Goal: Task Accomplishment & Management: Use online tool/utility

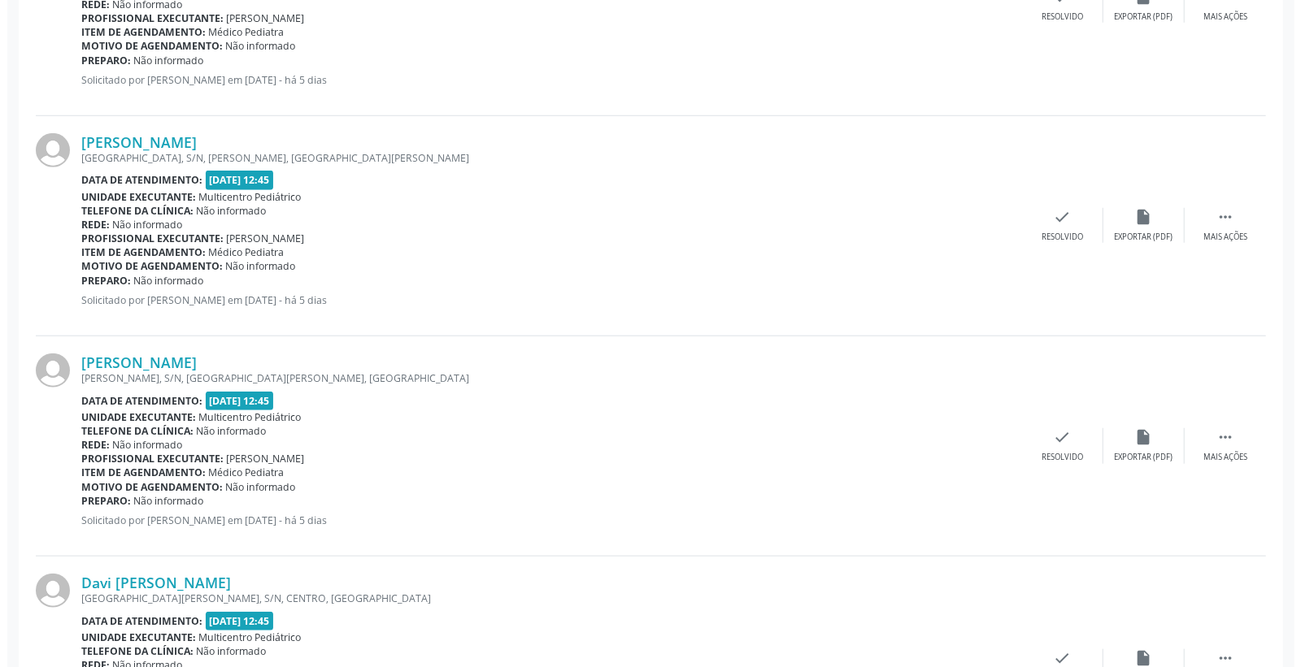
scroll to position [813, 0]
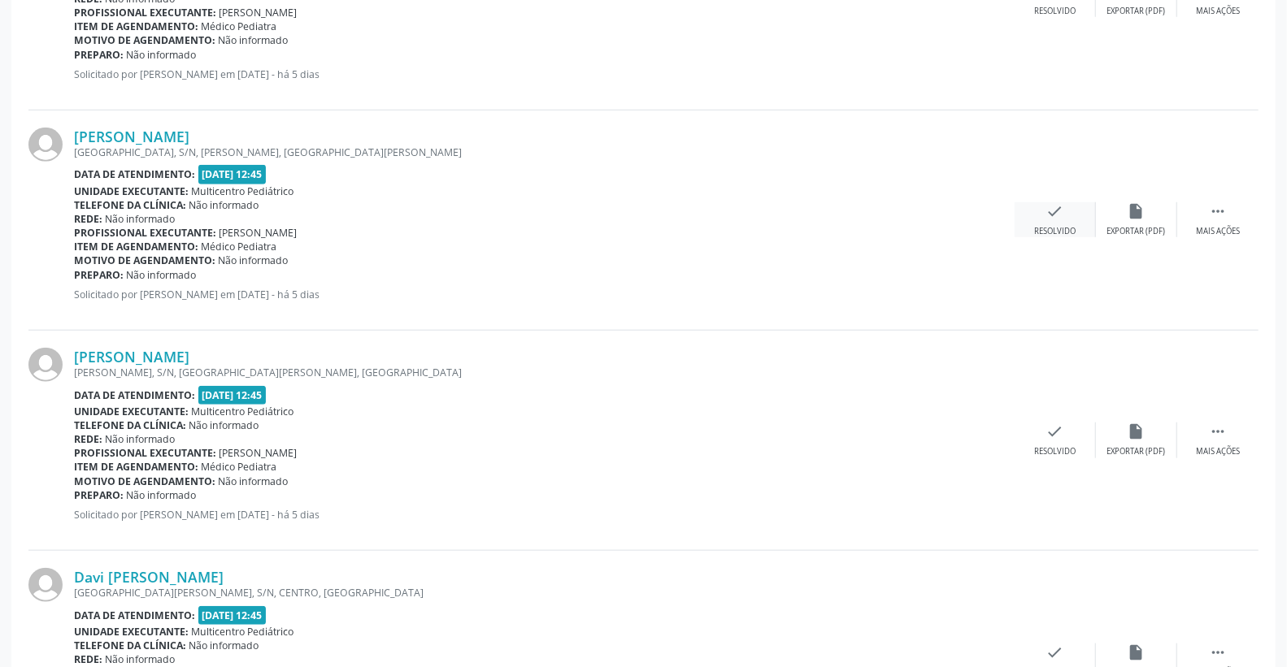
click at [1058, 205] on icon "check" at bounding box center [1055, 211] width 18 height 18
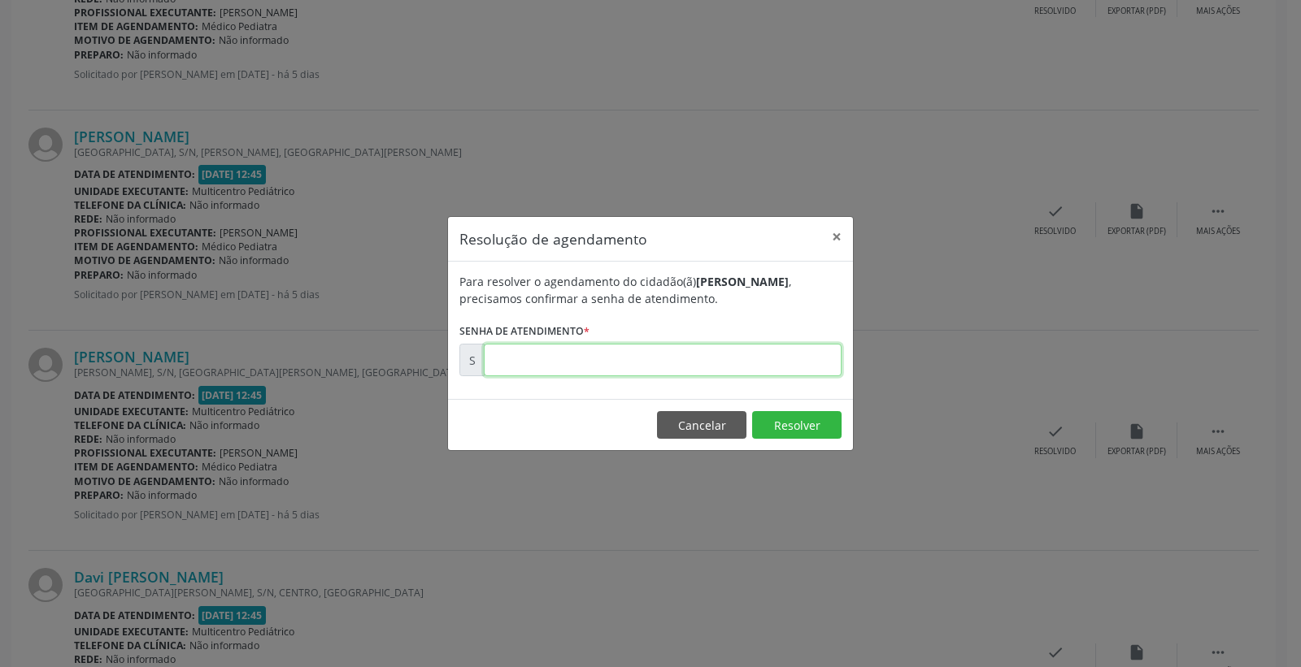
click at [760, 375] on input "text" at bounding box center [663, 360] width 358 height 33
type input "00174088"
click at [793, 419] on button "Resolver" at bounding box center [796, 425] width 89 height 28
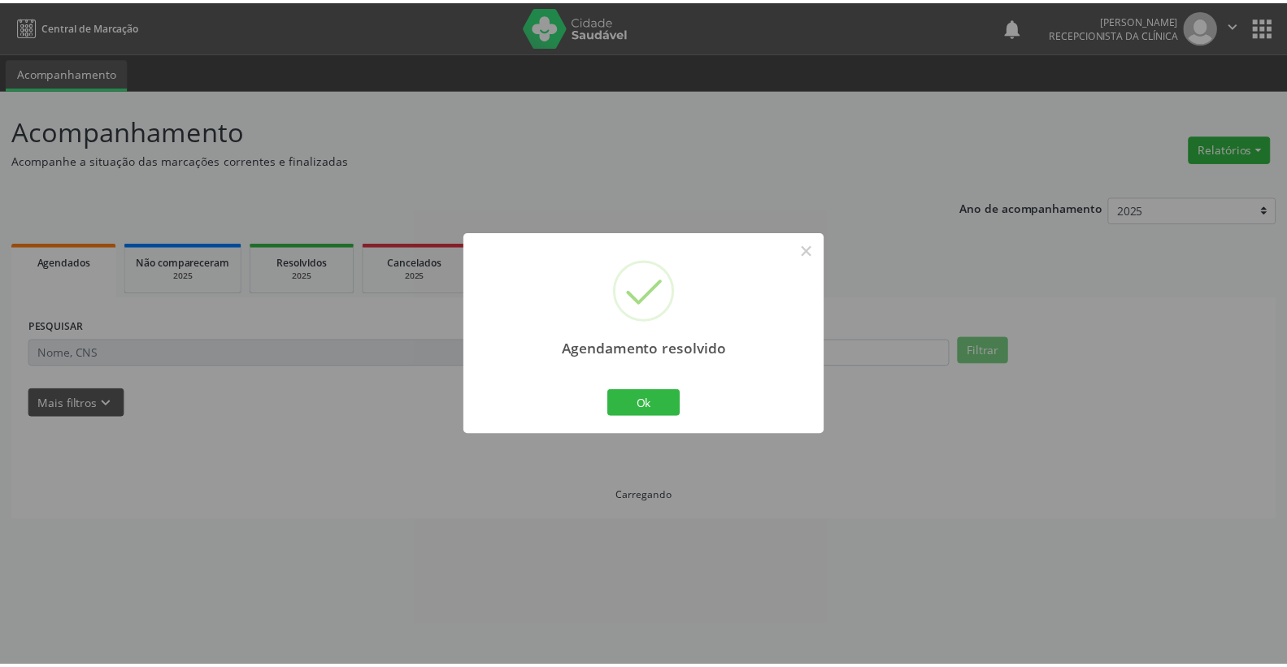
scroll to position [0, 0]
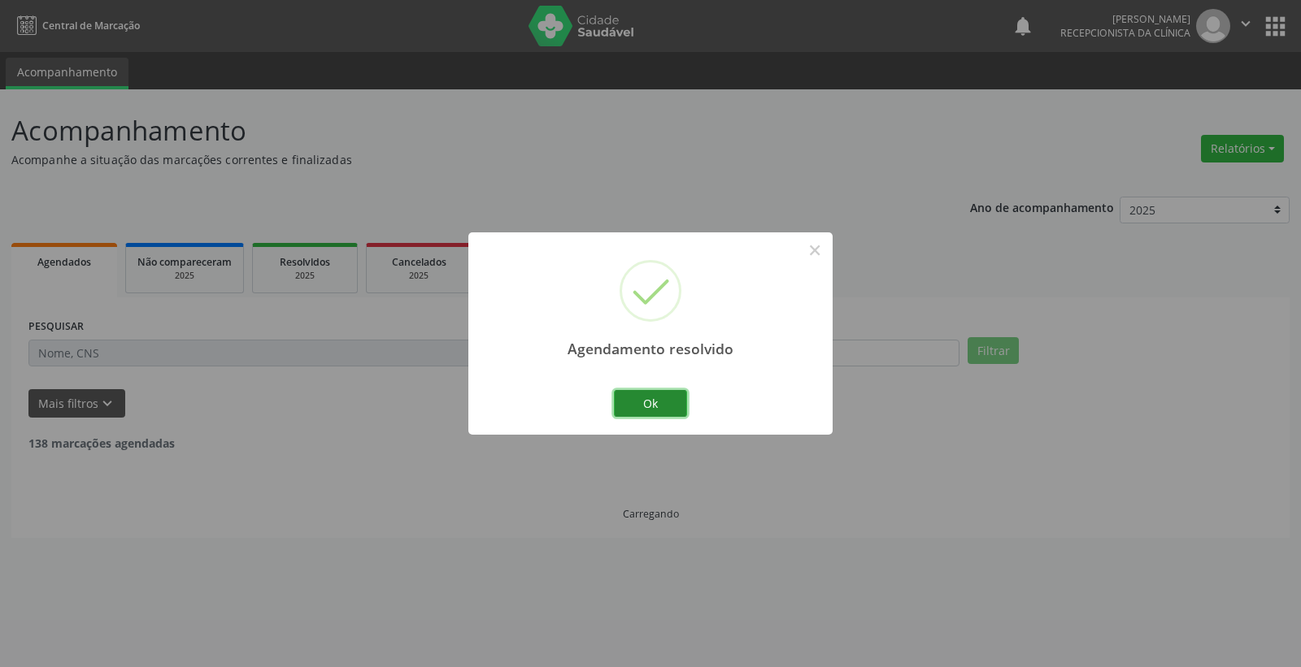
click at [675, 399] on button "Ok" at bounding box center [650, 404] width 73 height 28
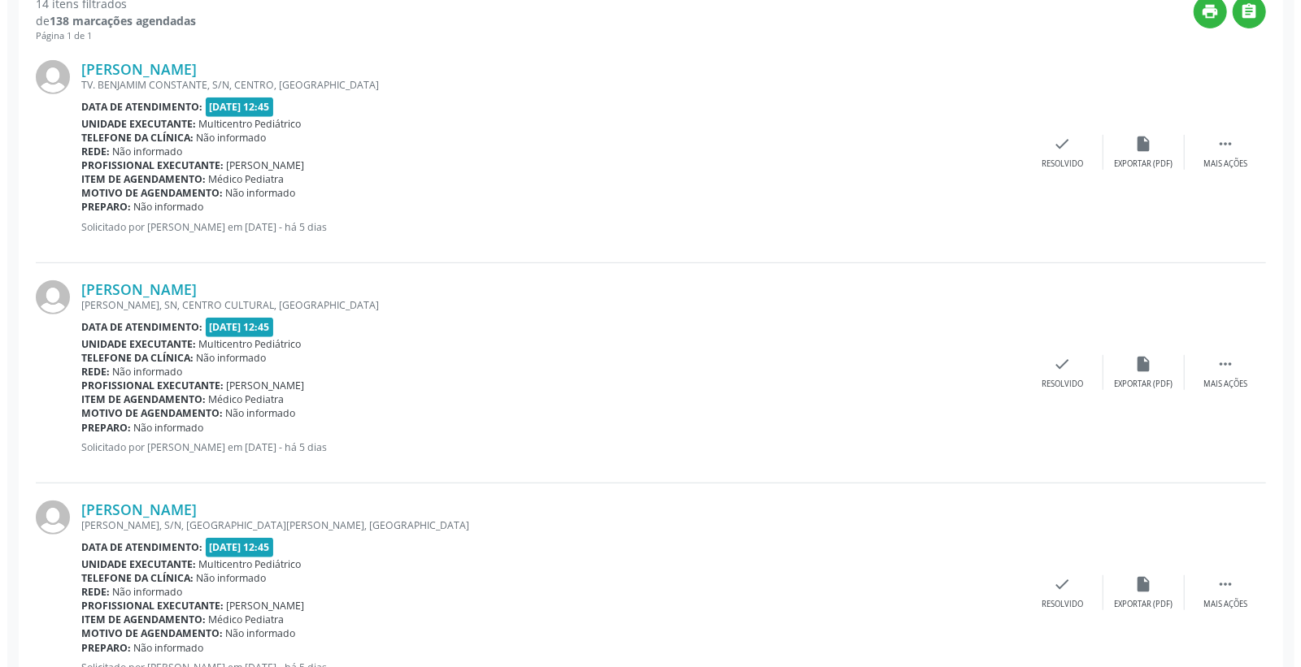
scroll to position [451, 0]
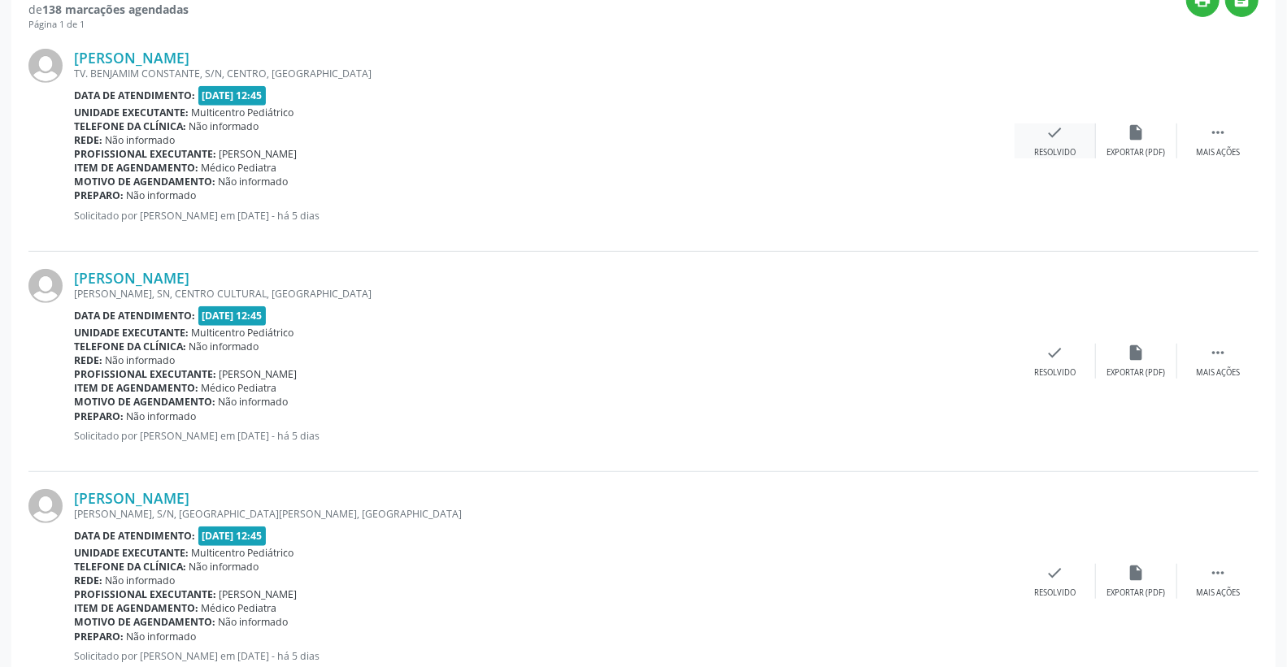
click at [1053, 141] on div "check Resolvido" at bounding box center [1055, 141] width 81 height 35
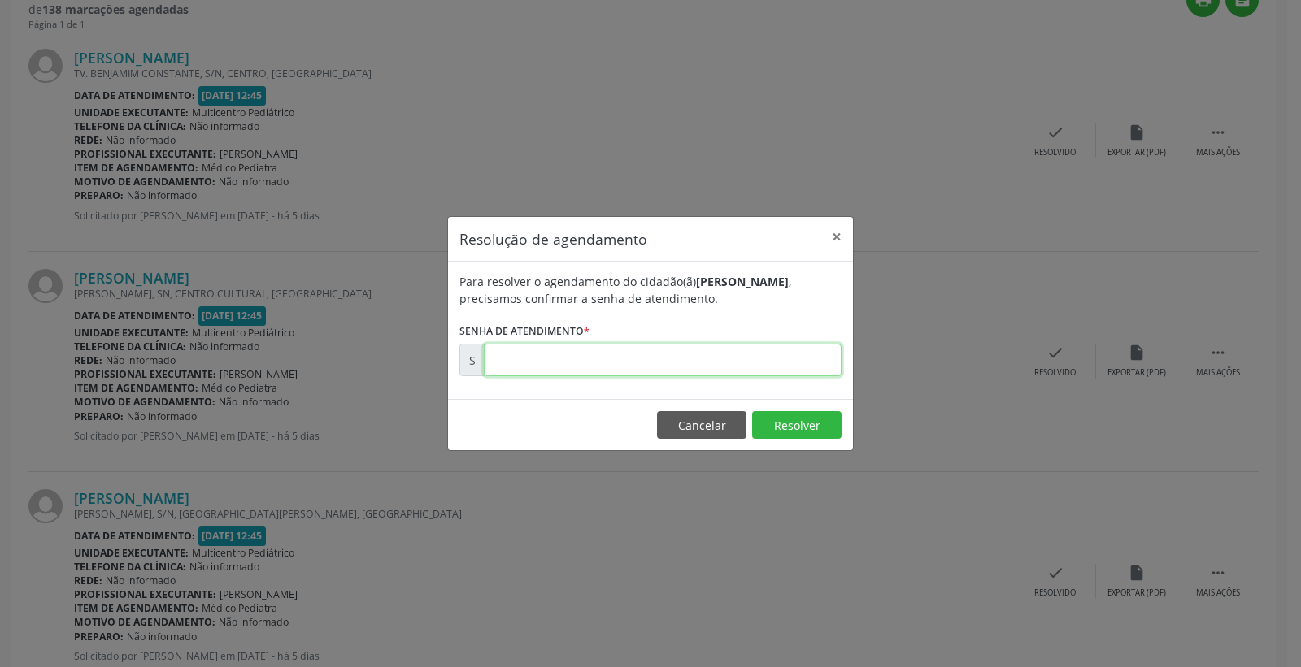
click at [831, 361] on input "text" at bounding box center [663, 360] width 358 height 33
type input "00174042"
click at [802, 428] on button "Resolver" at bounding box center [796, 425] width 89 height 28
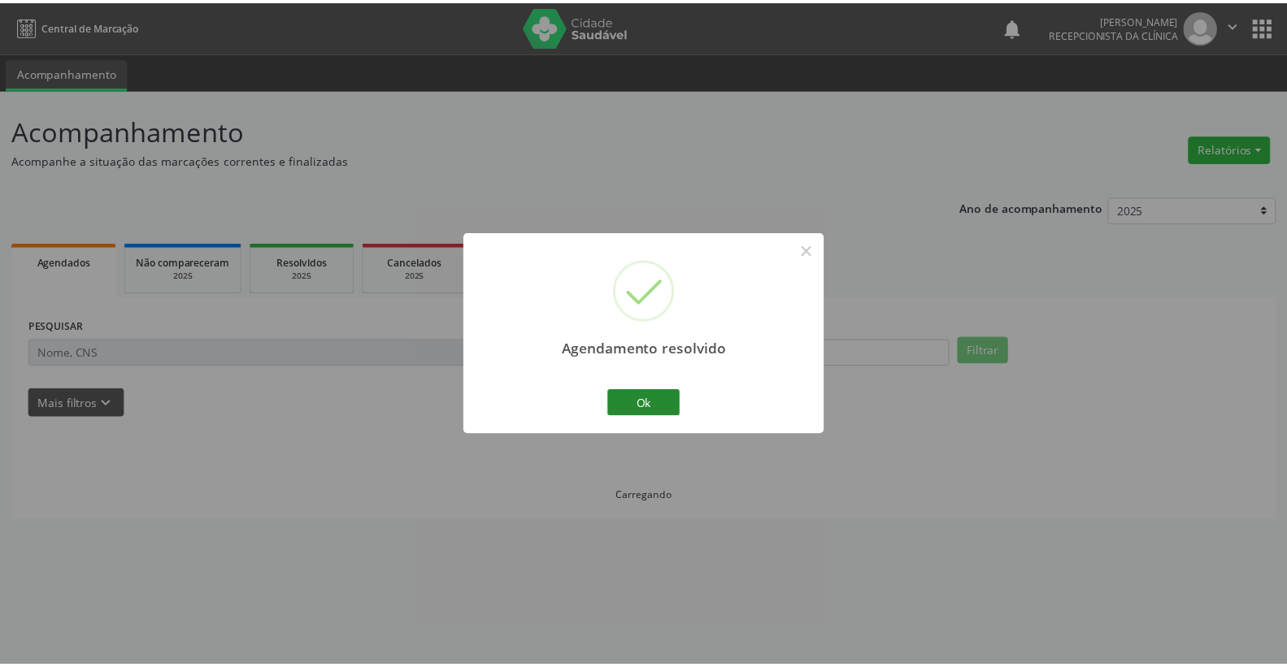
scroll to position [0, 0]
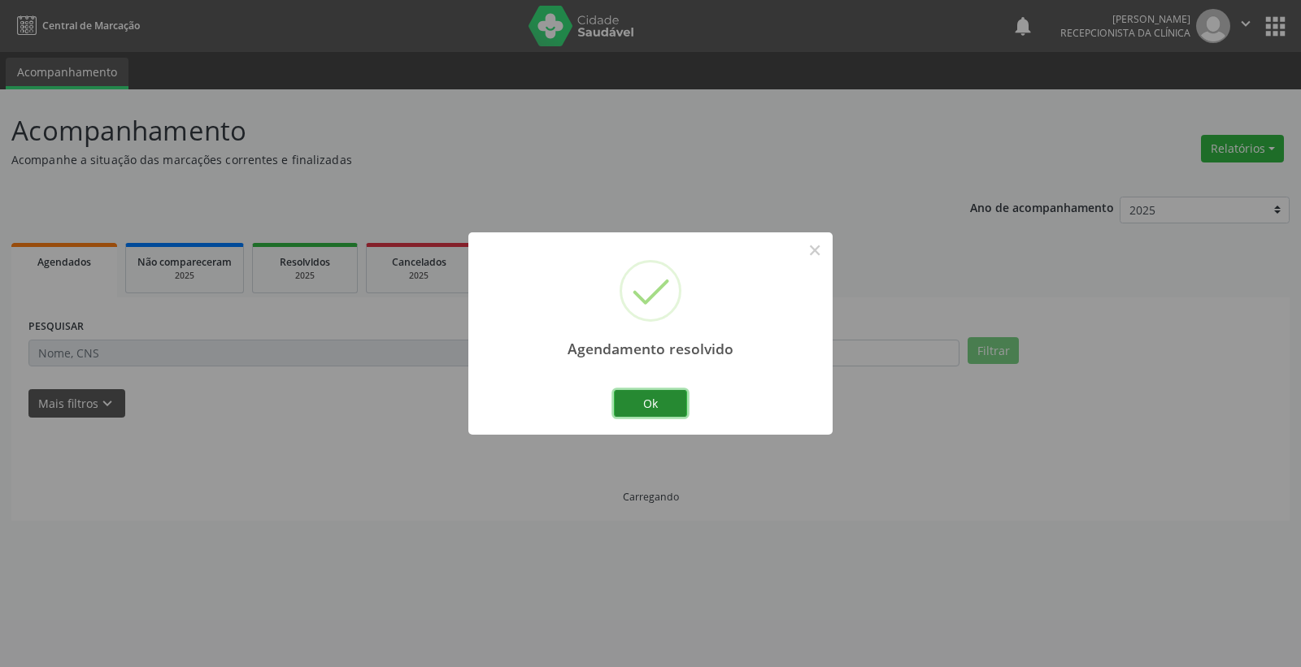
click at [648, 404] on button "Ok" at bounding box center [650, 404] width 73 height 28
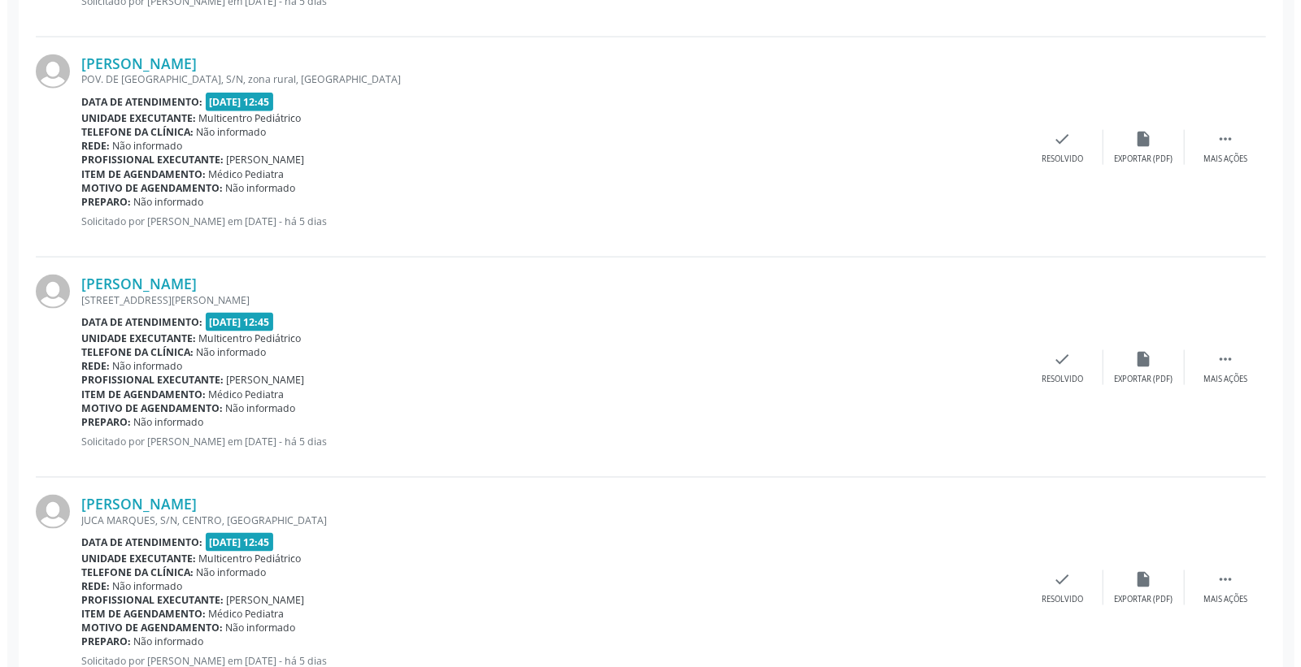
scroll to position [1345, 0]
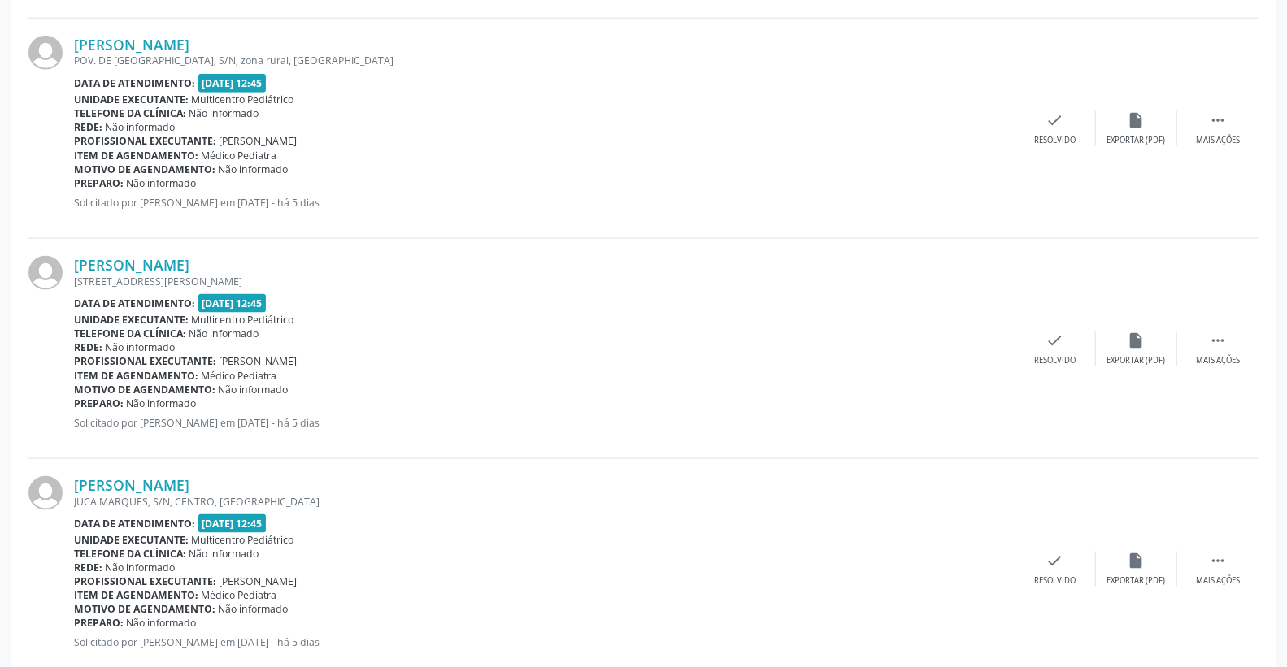
click at [1053, 327] on div "[PERSON_NAME] [STREET_ADDRESS][PERSON_NAME] Data de atendimento: [DATE] 12:45 U…" at bounding box center [643, 349] width 1230 height 220
click at [1053, 332] on icon "check" at bounding box center [1055, 341] width 18 height 18
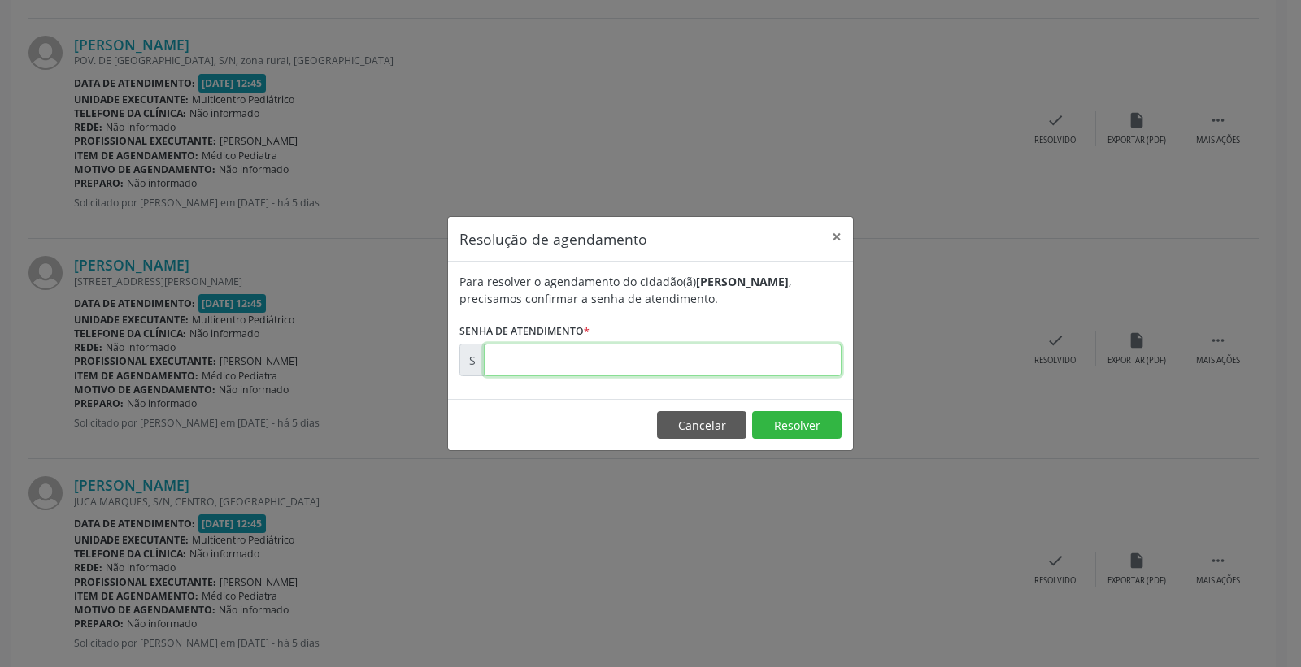
click at [815, 355] on input "text" at bounding box center [663, 360] width 358 height 33
type input "00174209"
click at [791, 431] on button "Resolver" at bounding box center [796, 425] width 89 height 28
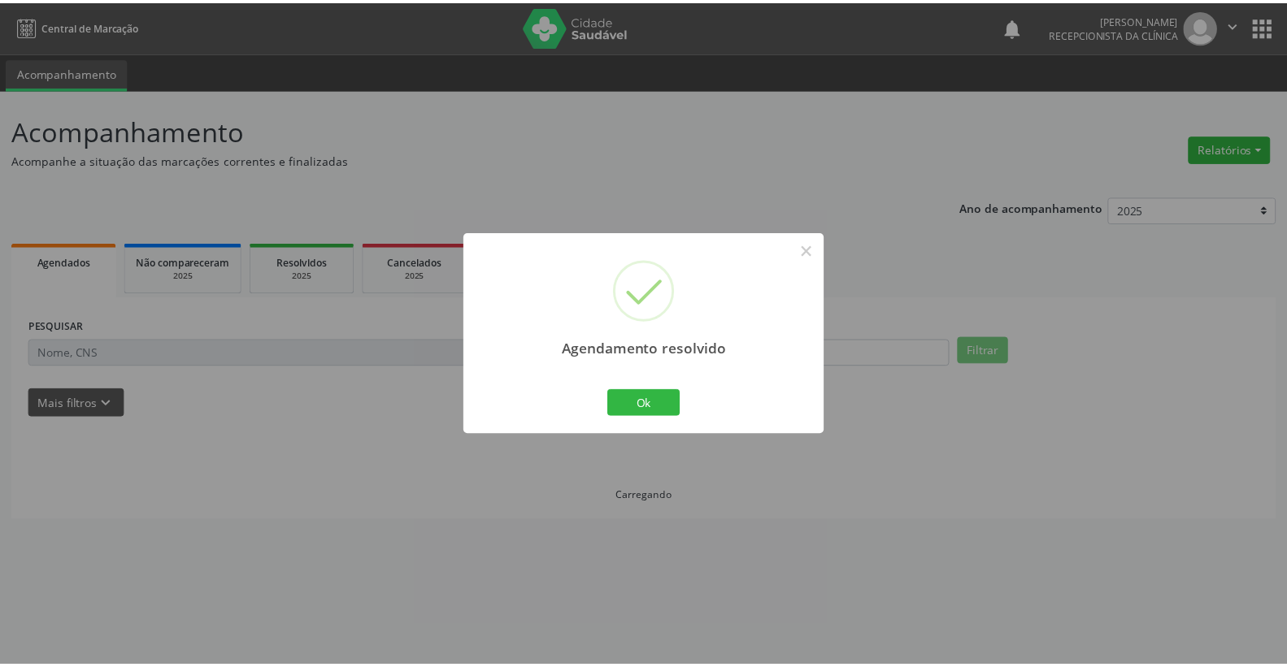
scroll to position [0, 0]
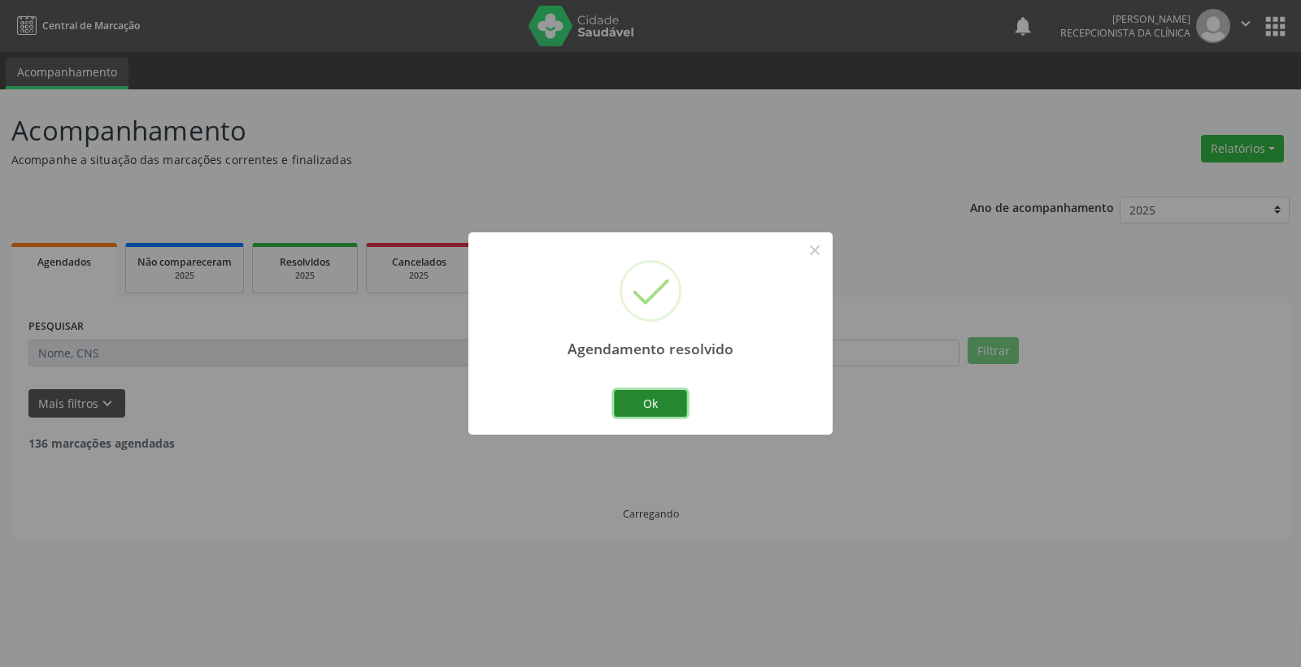
click at [656, 397] on button "Ok" at bounding box center [650, 404] width 73 height 28
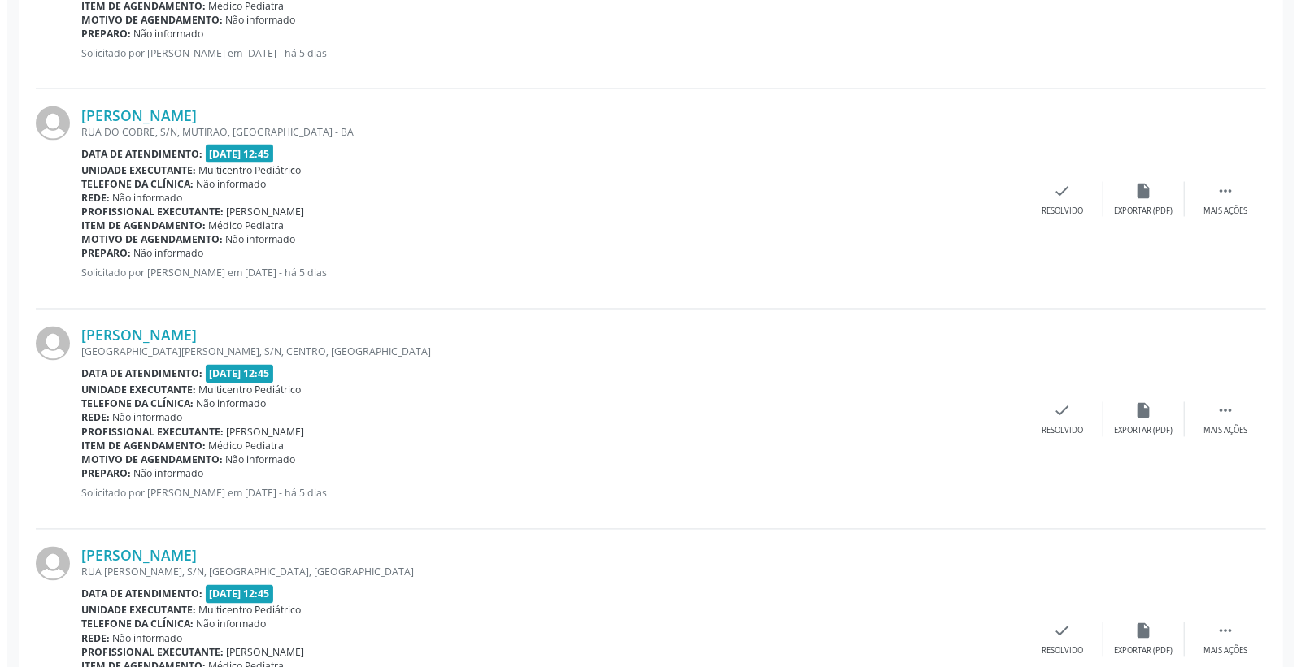
scroll to position [1716, 0]
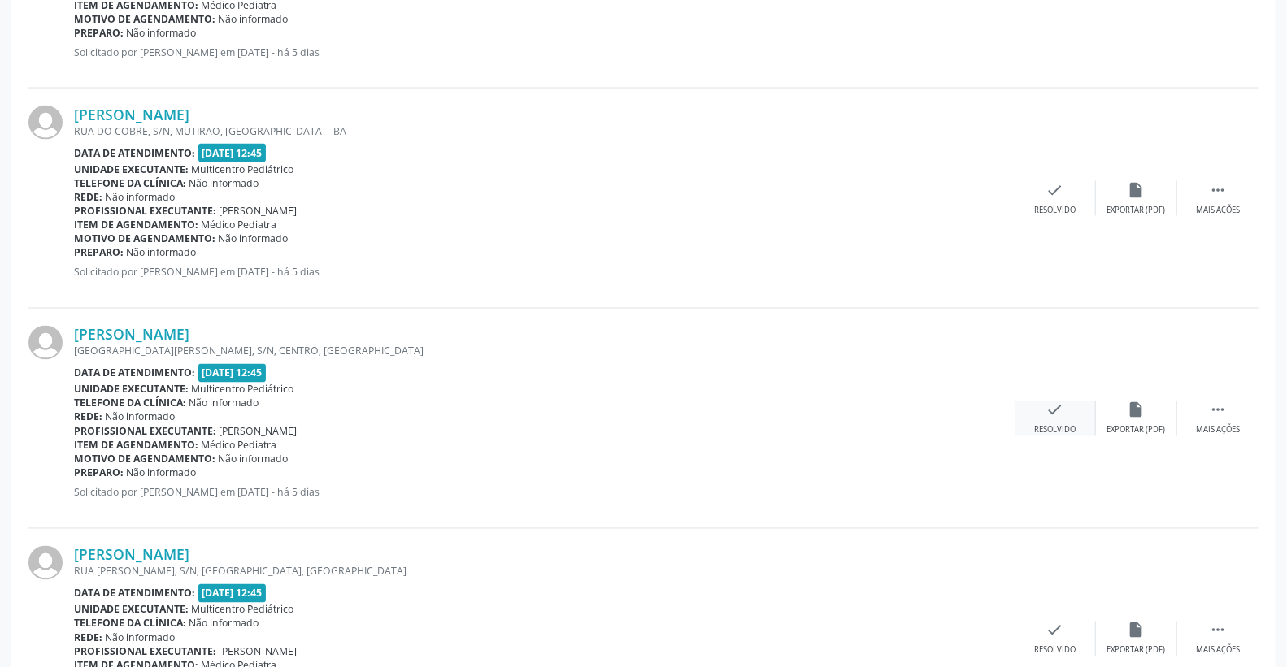
click at [1077, 418] on div "check Resolvido" at bounding box center [1055, 419] width 81 height 35
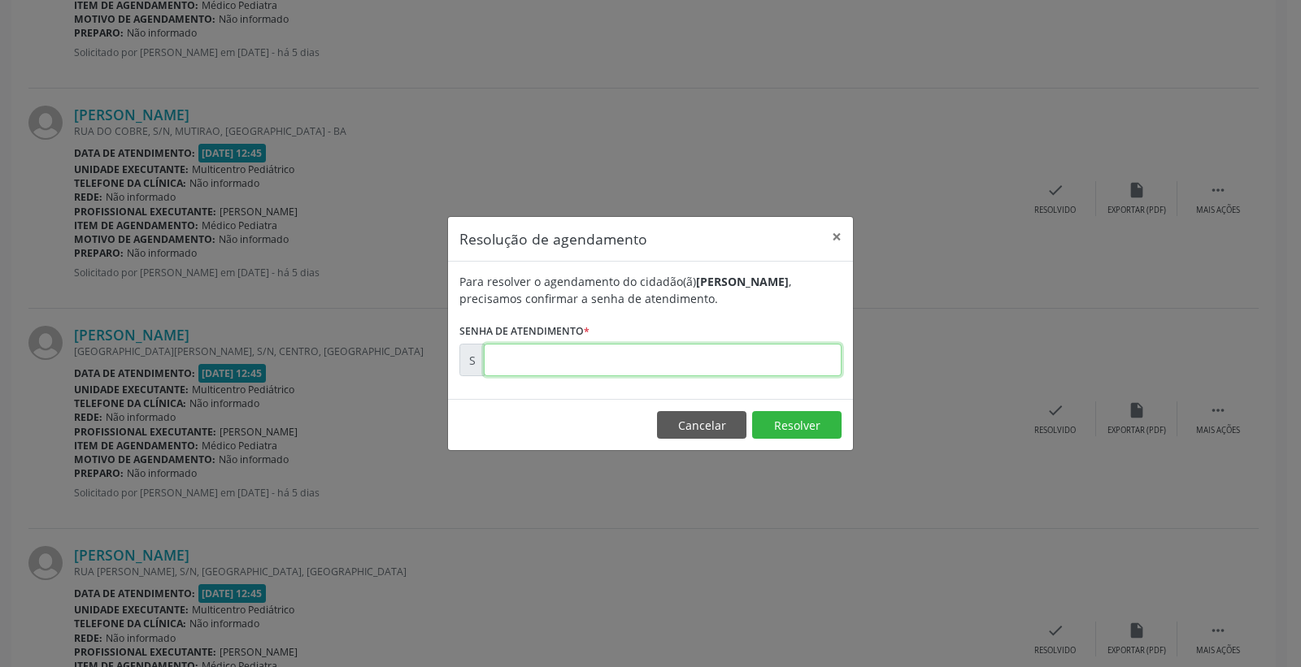
click at [772, 372] on input "text" at bounding box center [663, 360] width 358 height 33
type input "00174218"
click at [794, 427] on button "Resolver" at bounding box center [796, 425] width 89 height 28
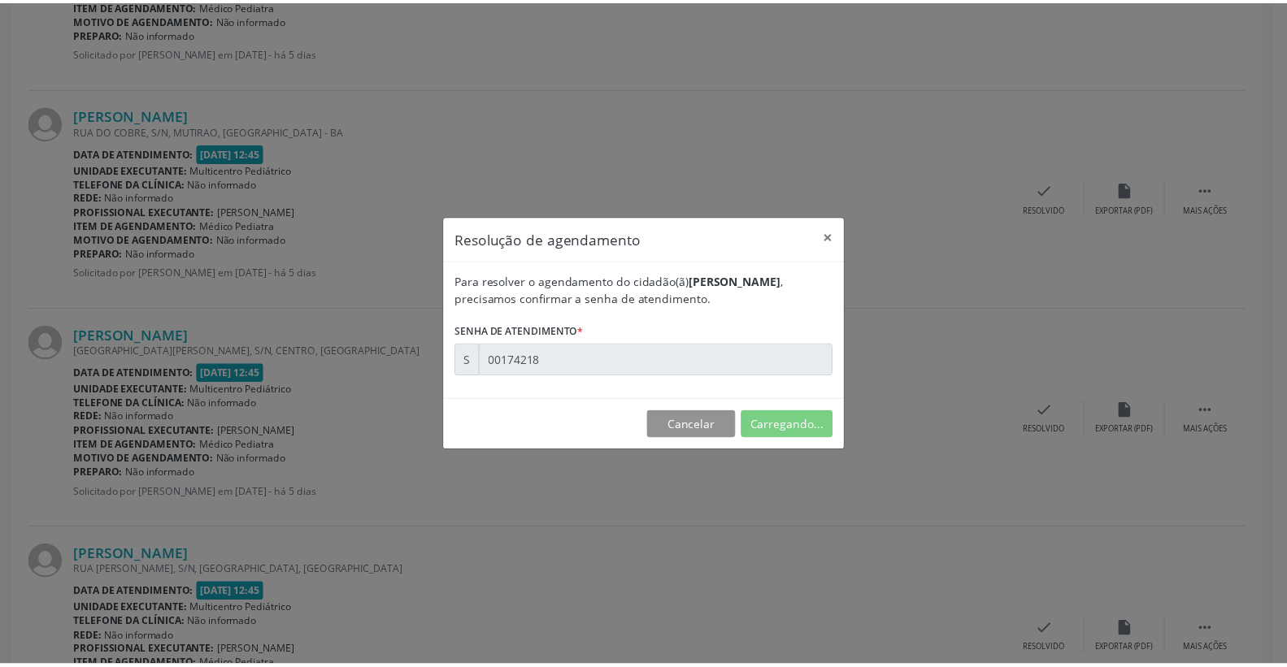
scroll to position [0, 0]
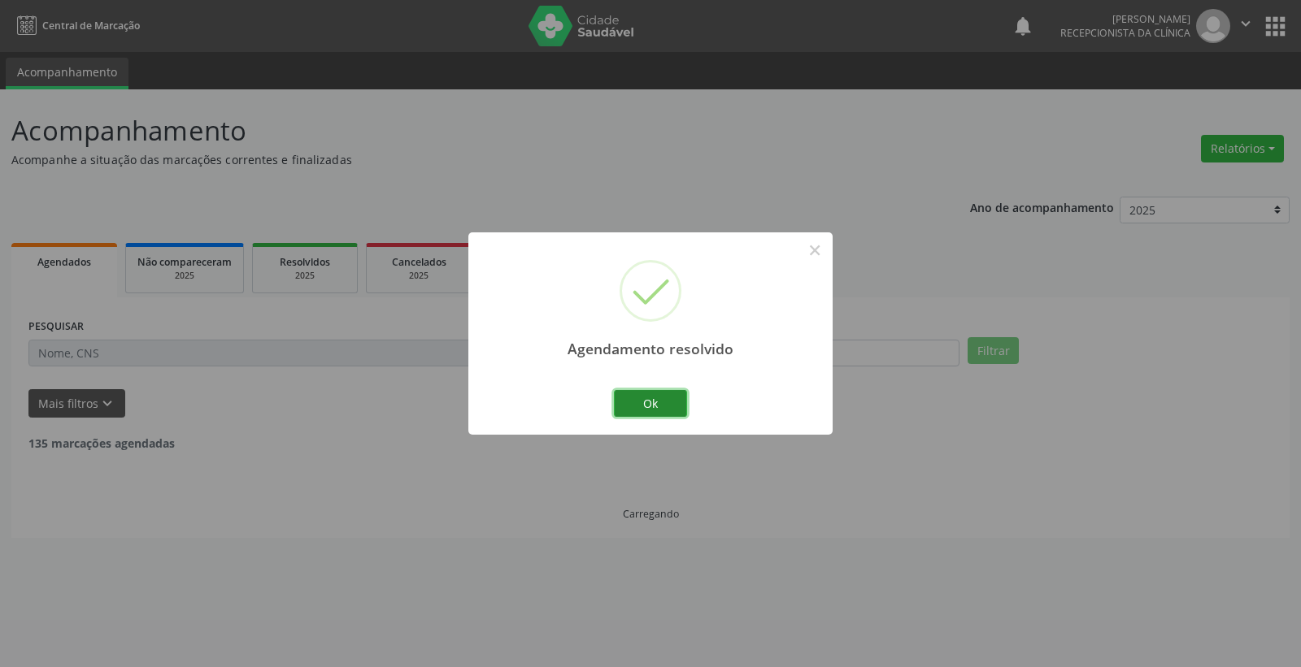
click at [653, 396] on button "Ok" at bounding box center [650, 404] width 73 height 28
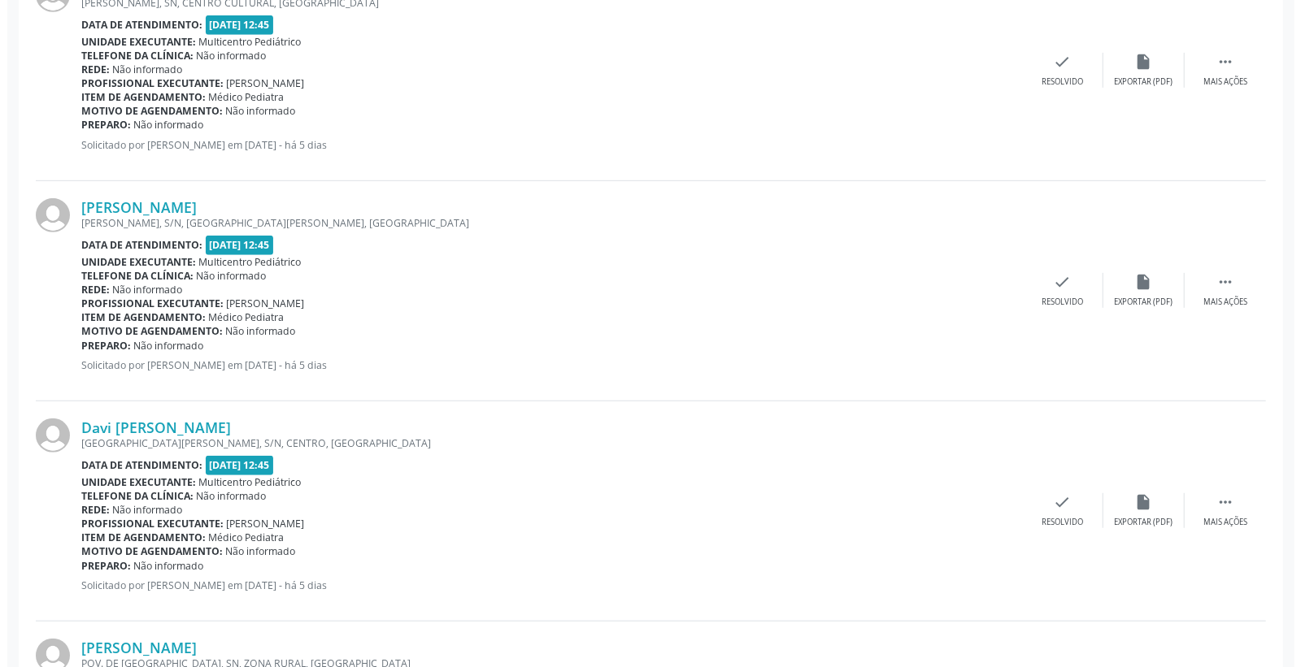
scroll to position [541, 0]
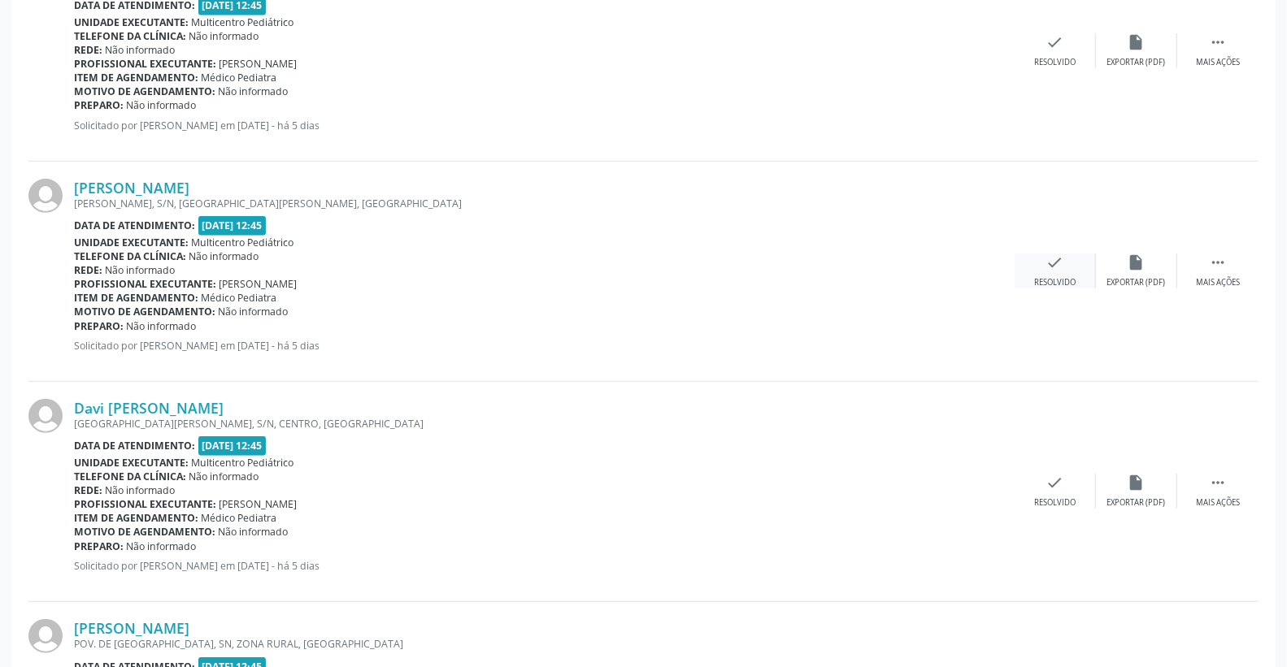
click at [1051, 261] on icon "check" at bounding box center [1055, 263] width 18 height 18
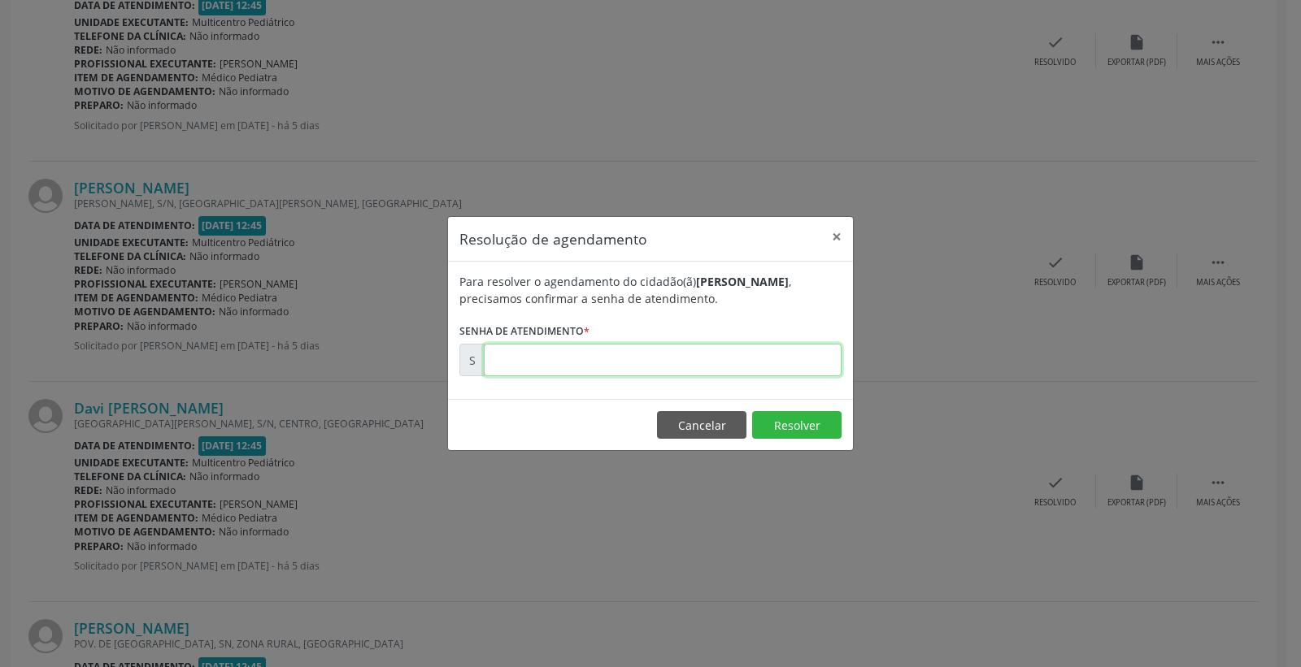
click at [719, 359] on input "text" at bounding box center [663, 360] width 358 height 33
type input "00174105"
click at [793, 431] on button "Resolver" at bounding box center [796, 425] width 89 height 28
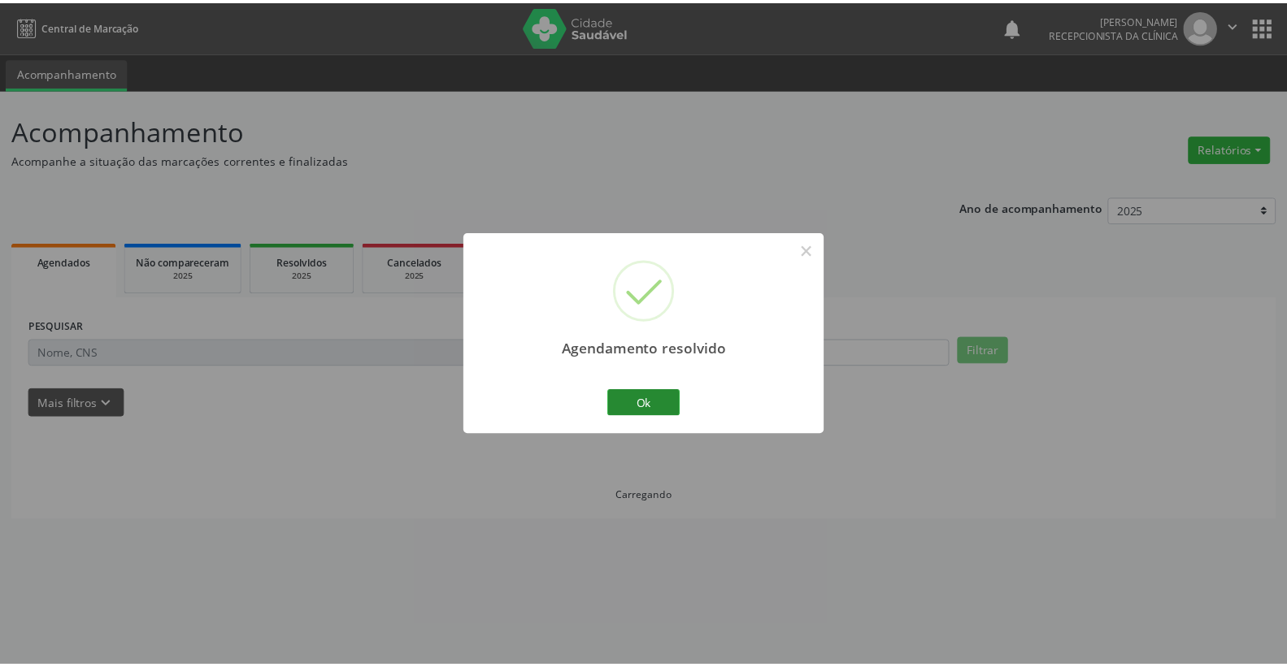
scroll to position [0, 0]
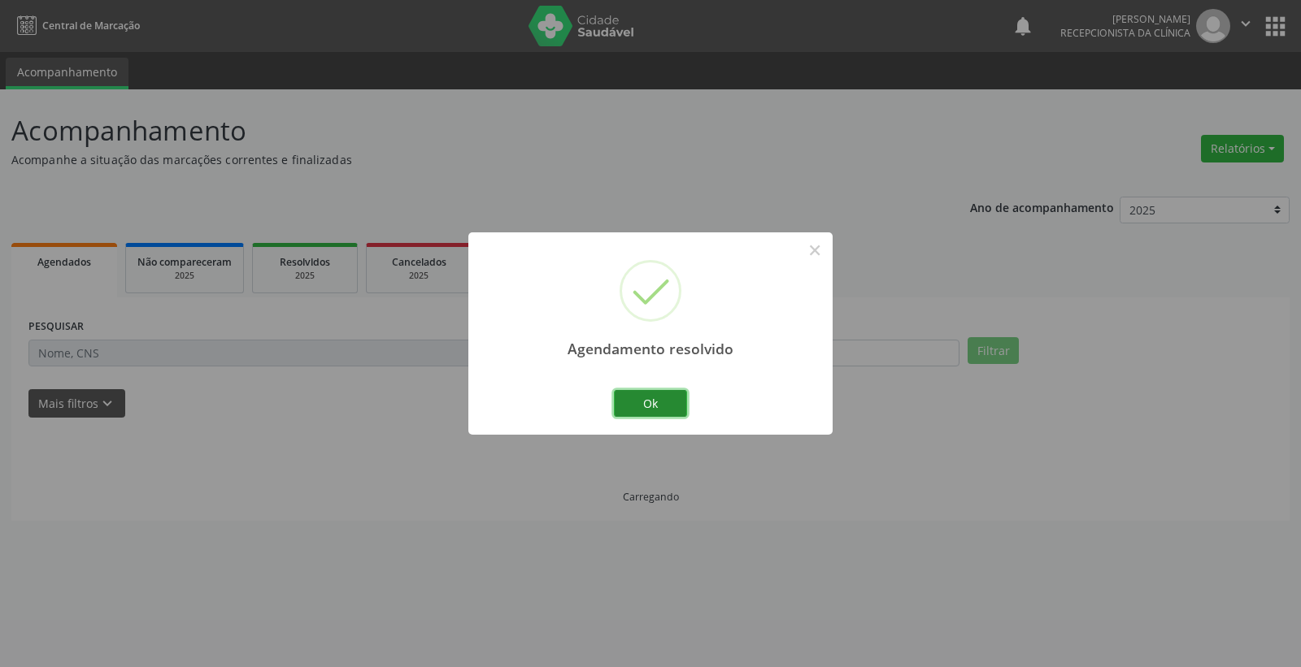
click at [649, 398] on button "Ok" at bounding box center [650, 404] width 73 height 28
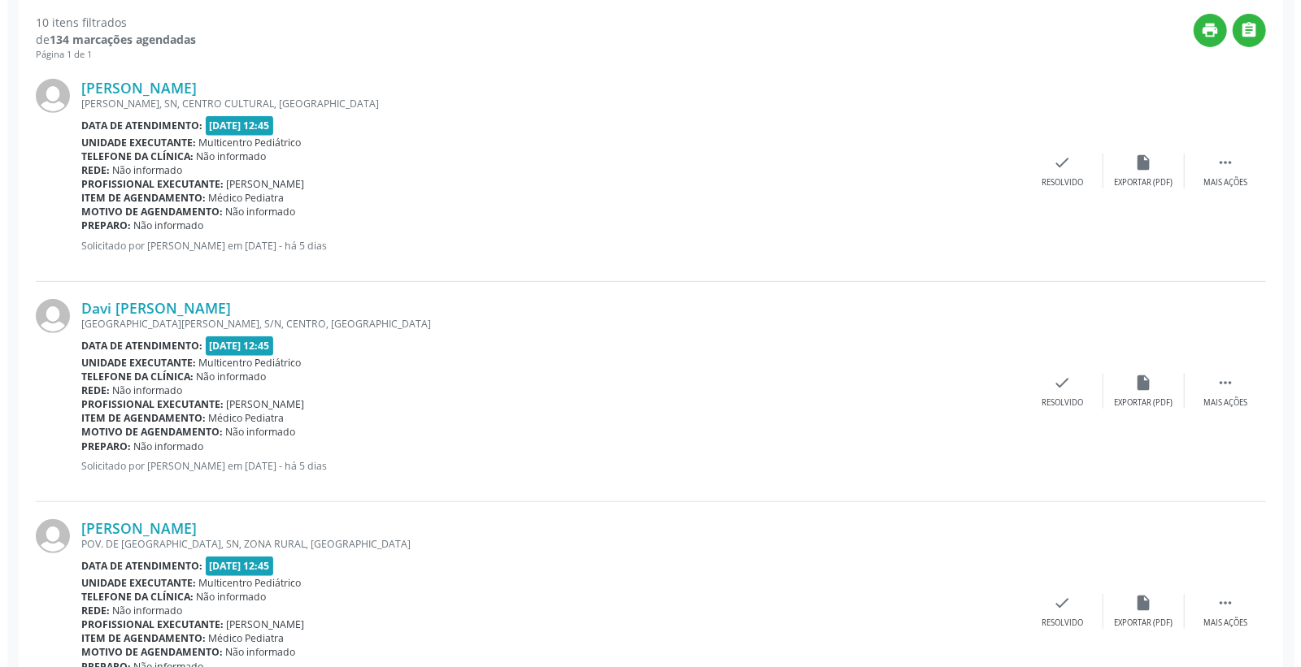
scroll to position [451, 0]
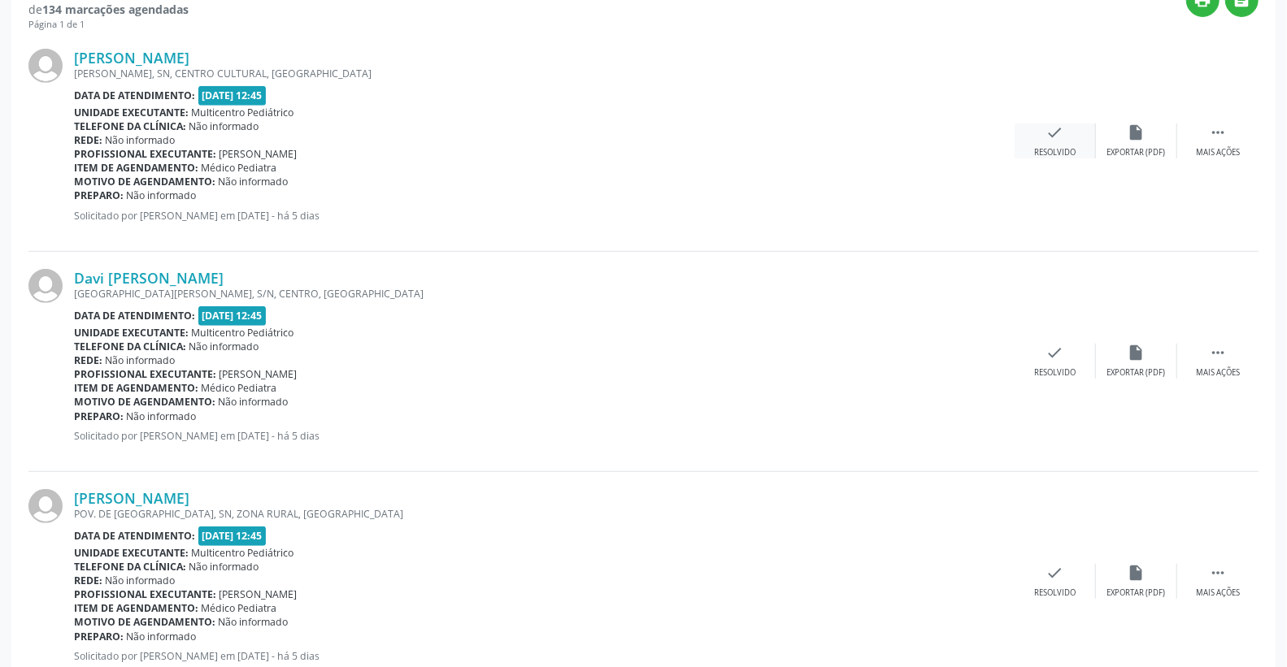
click at [1047, 132] on icon "check" at bounding box center [1055, 133] width 18 height 18
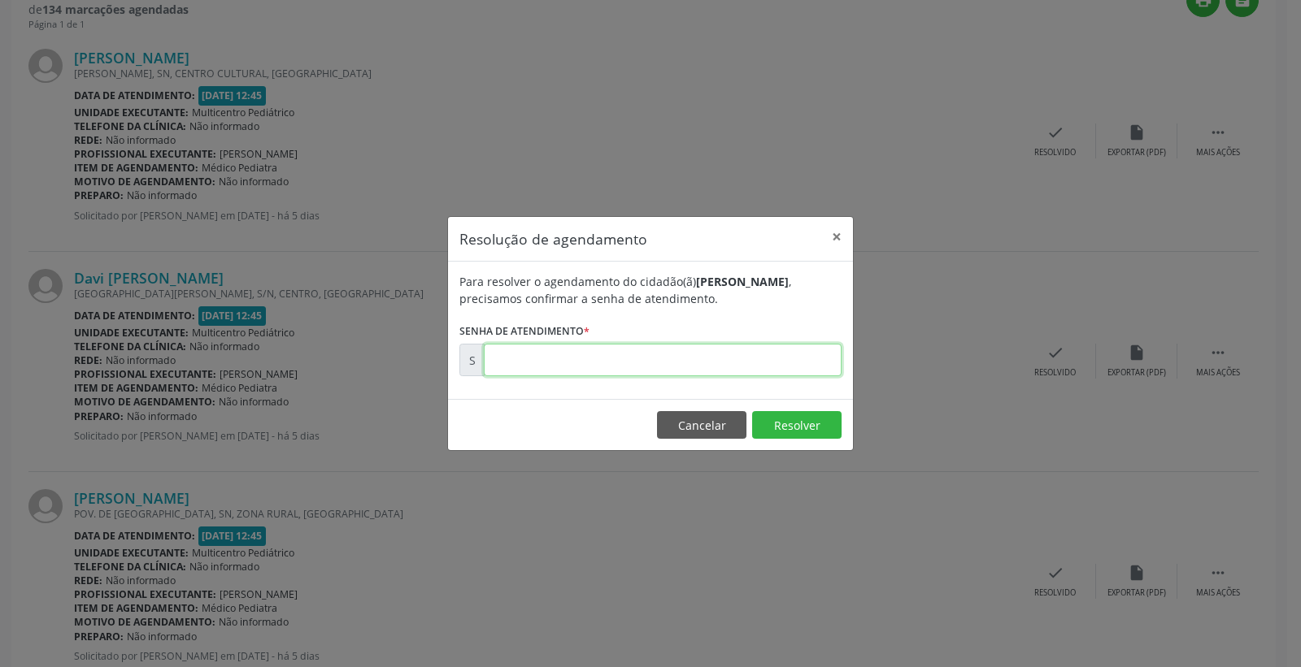
click at [807, 351] on input "text" at bounding box center [663, 360] width 358 height 33
type input "00174058"
click at [782, 440] on footer "Cancelar Resolver" at bounding box center [650, 424] width 405 height 51
click at [785, 426] on button "Resolver" at bounding box center [796, 425] width 89 height 28
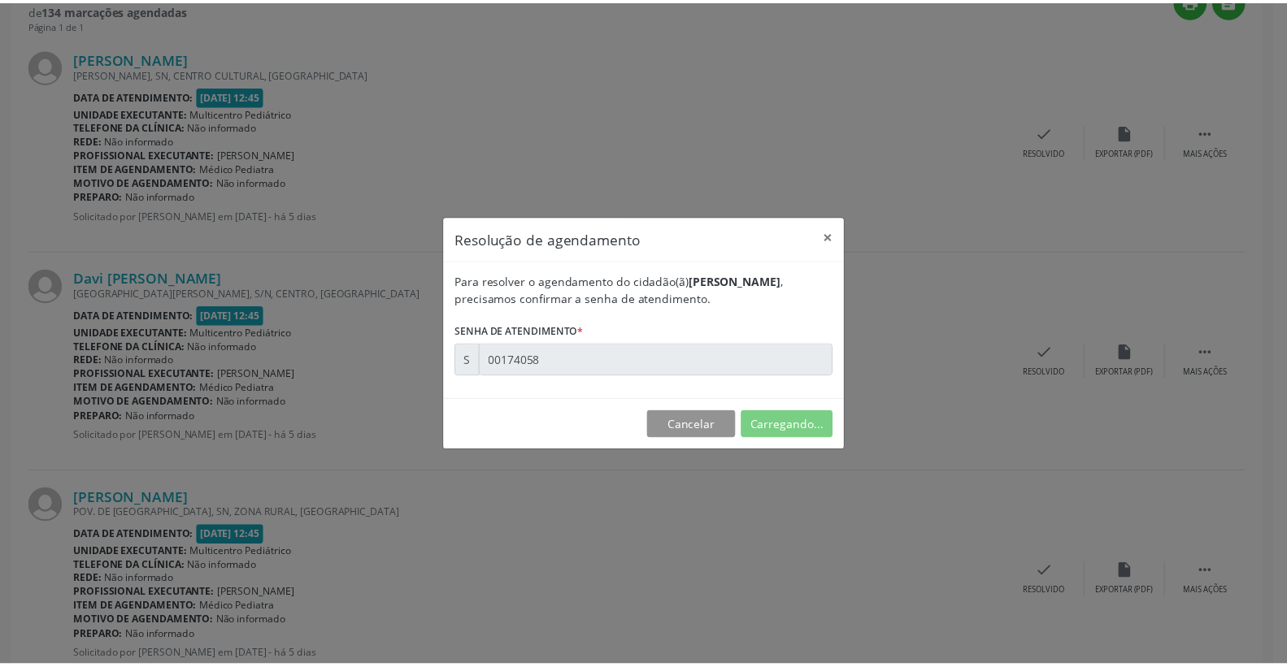
scroll to position [0, 0]
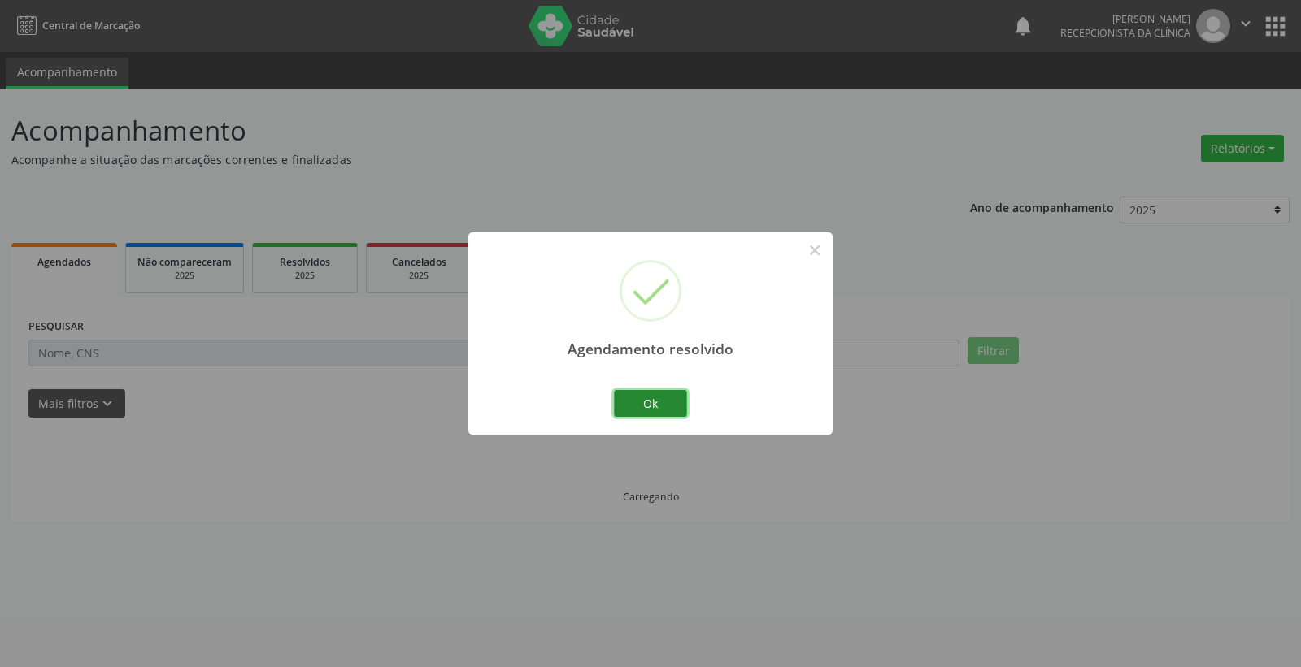
click at [647, 395] on button "Ok" at bounding box center [650, 404] width 73 height 28
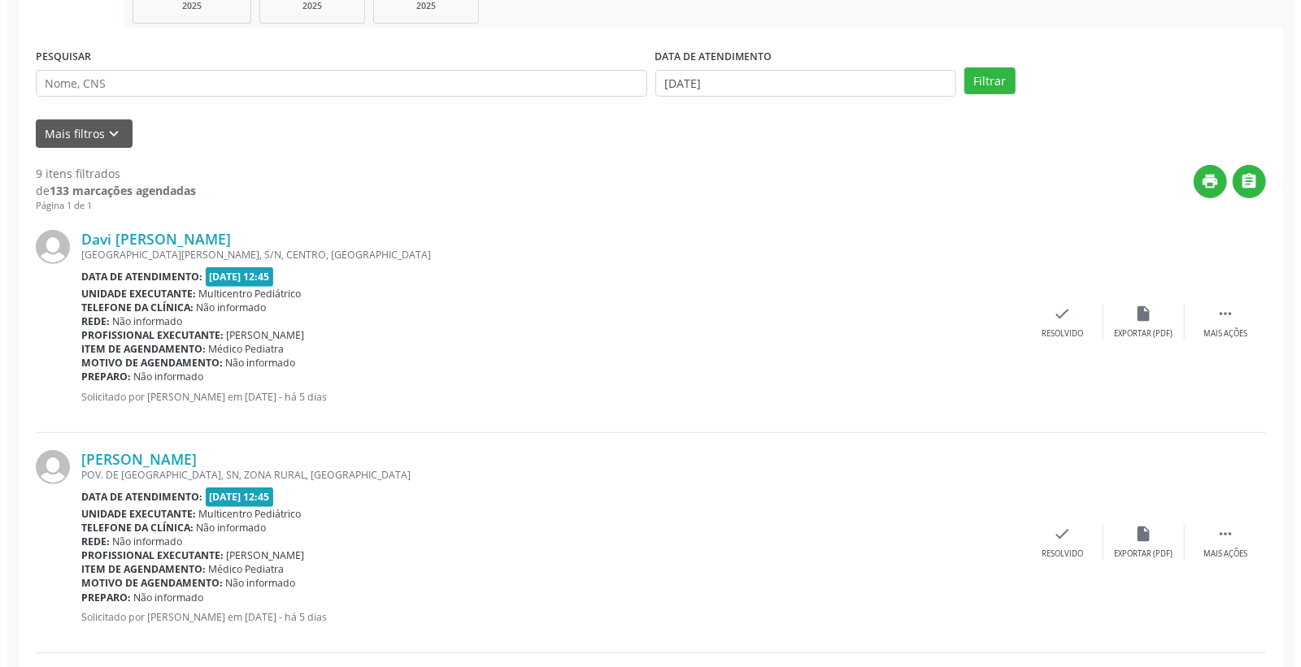
scroll to position [271, 0]
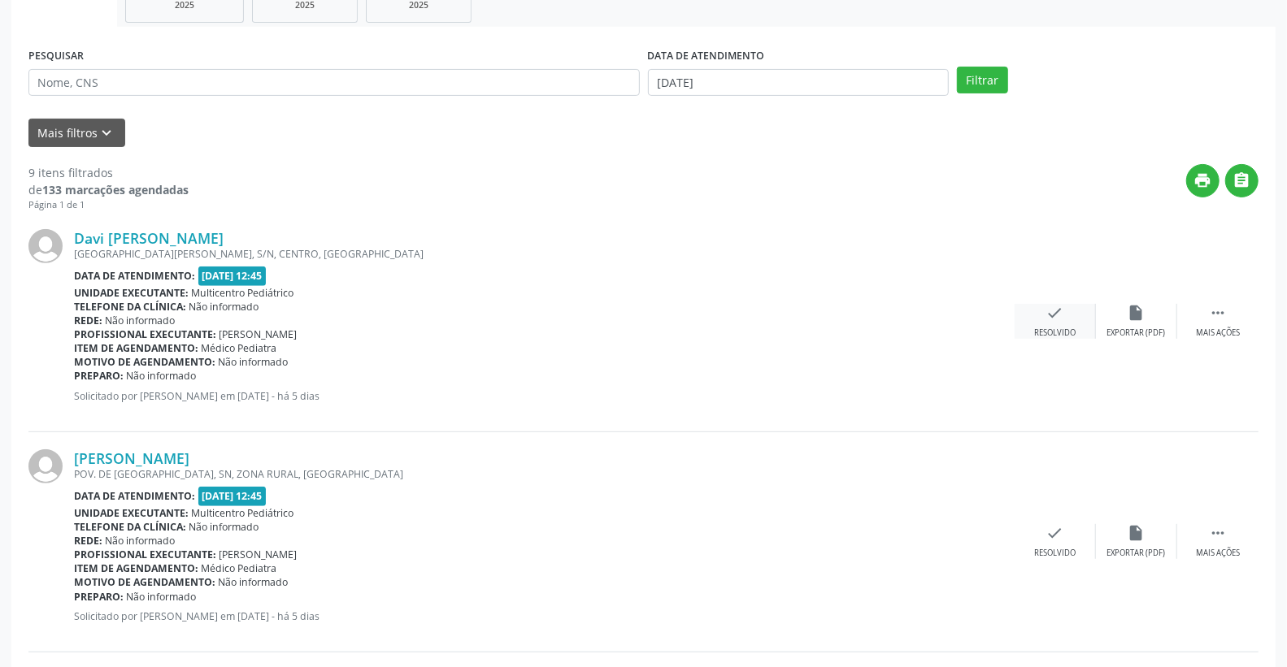
click at [1061, 307] on icon "check" at bounding box center [1055, 313] width 18 height 18
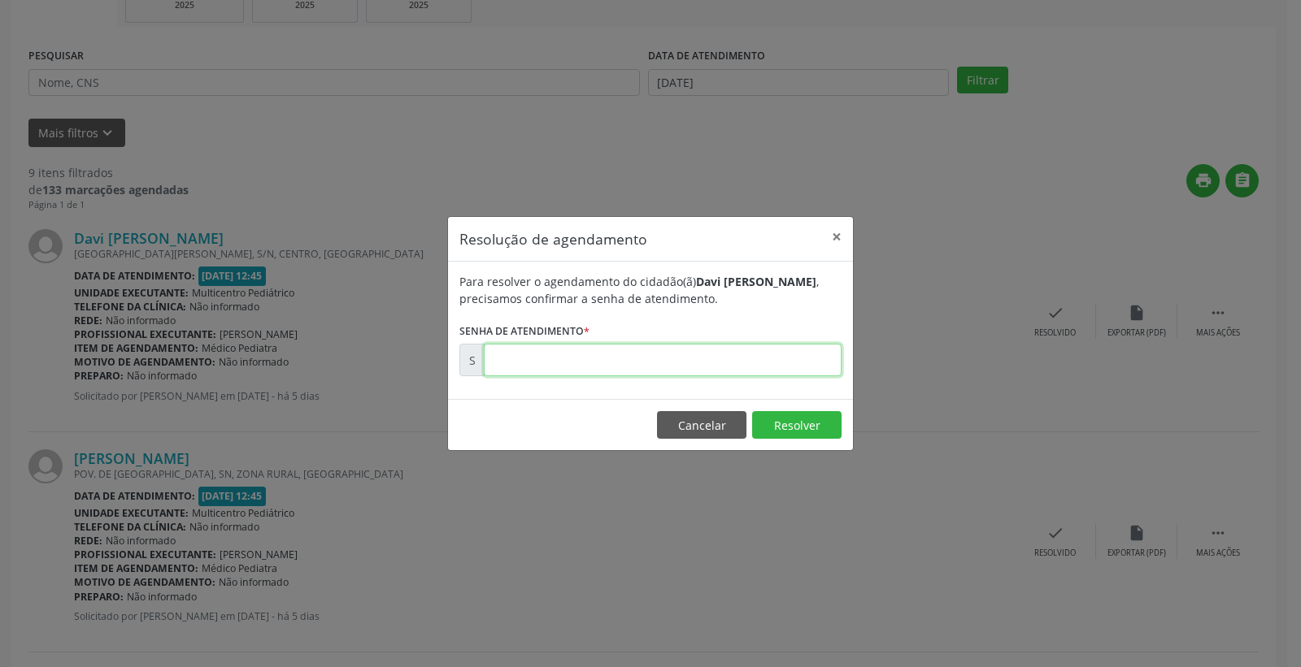
click at [733, 353] on input "text" at bounding box center [663, 360] width 358 height 33
type input "00174135"
click at [794, 419] on button "Resolver" at bounding box center [796, 425] width 89 height 28
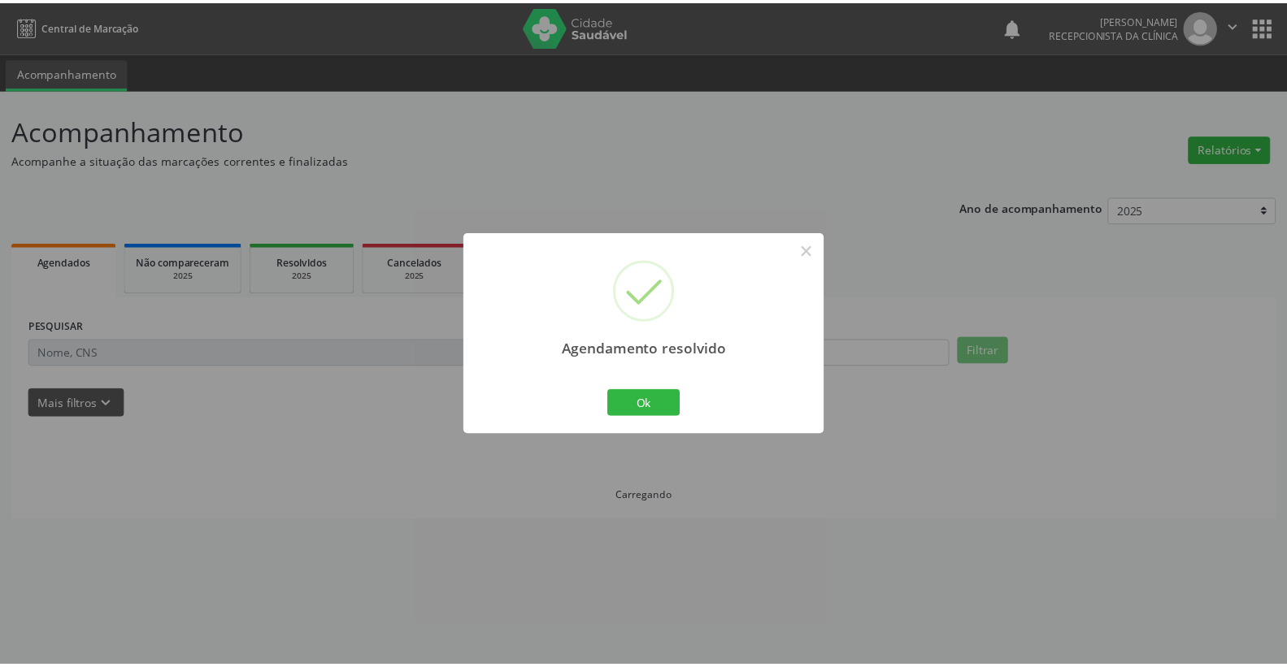
scroll to position [0, 0]
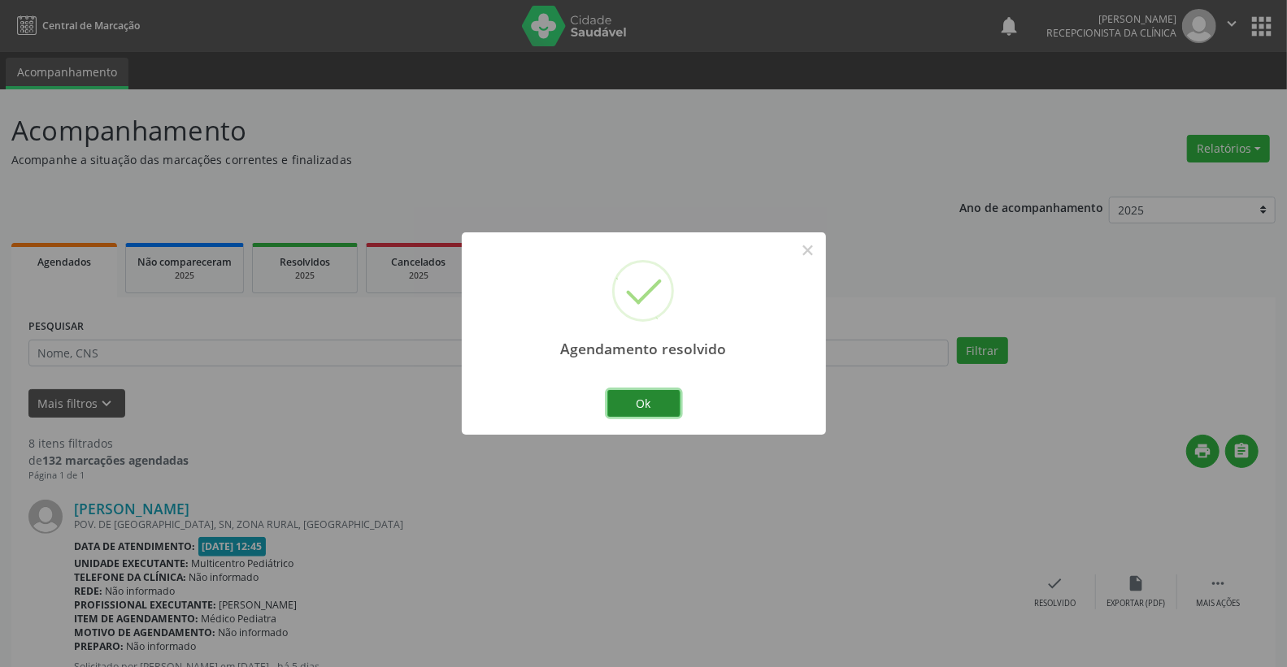
click at [651, 392] on button "Ok" at bounding box center [643, 404] width 73 height 28
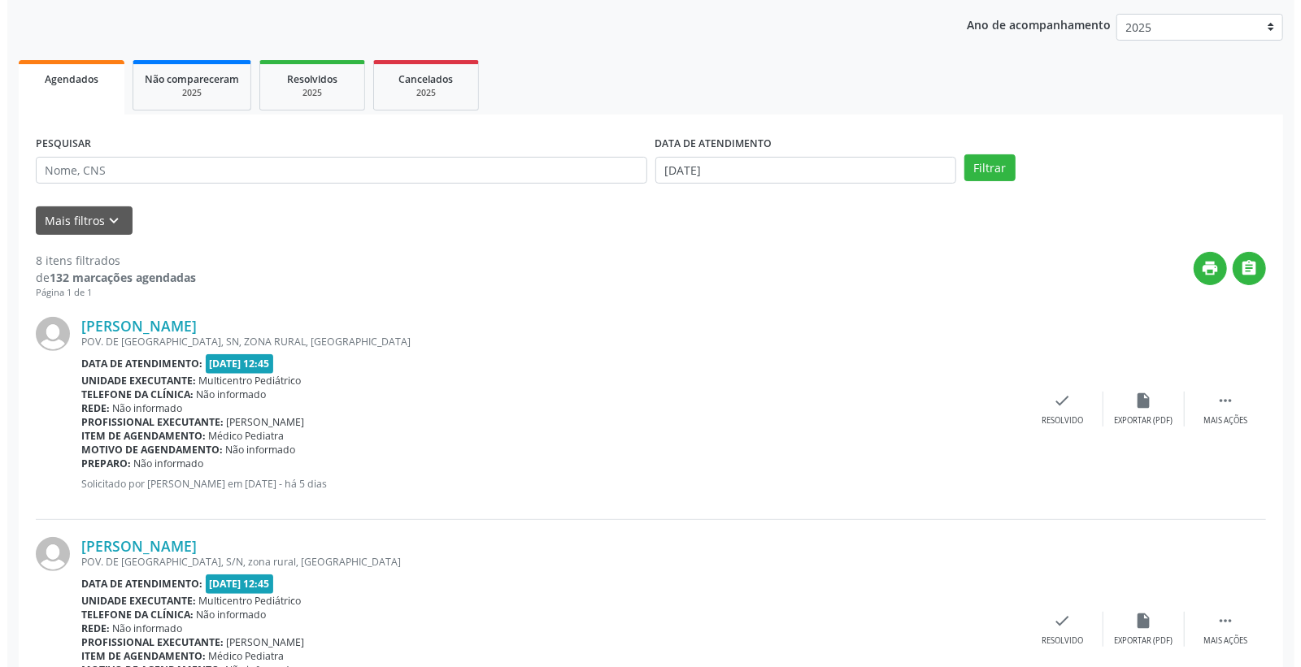
scroll to position [361, 0]
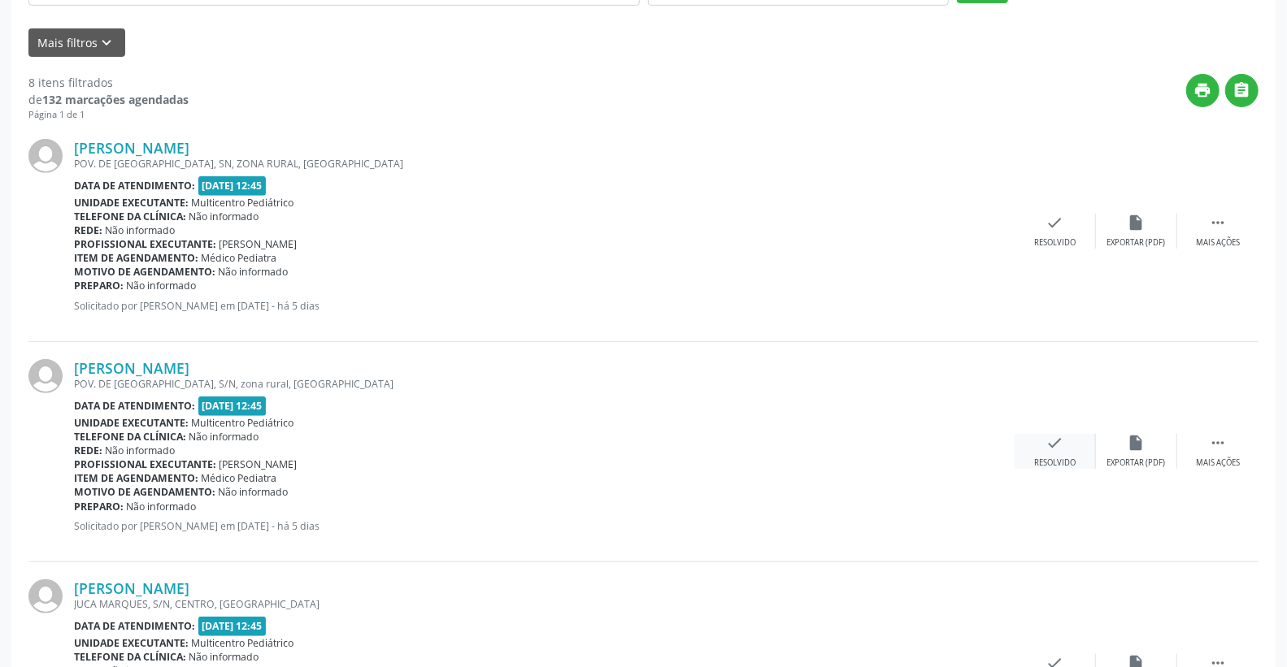
click at [1061, 441] on icon "check" at bounding box center [1055, 443] width 18 height 18
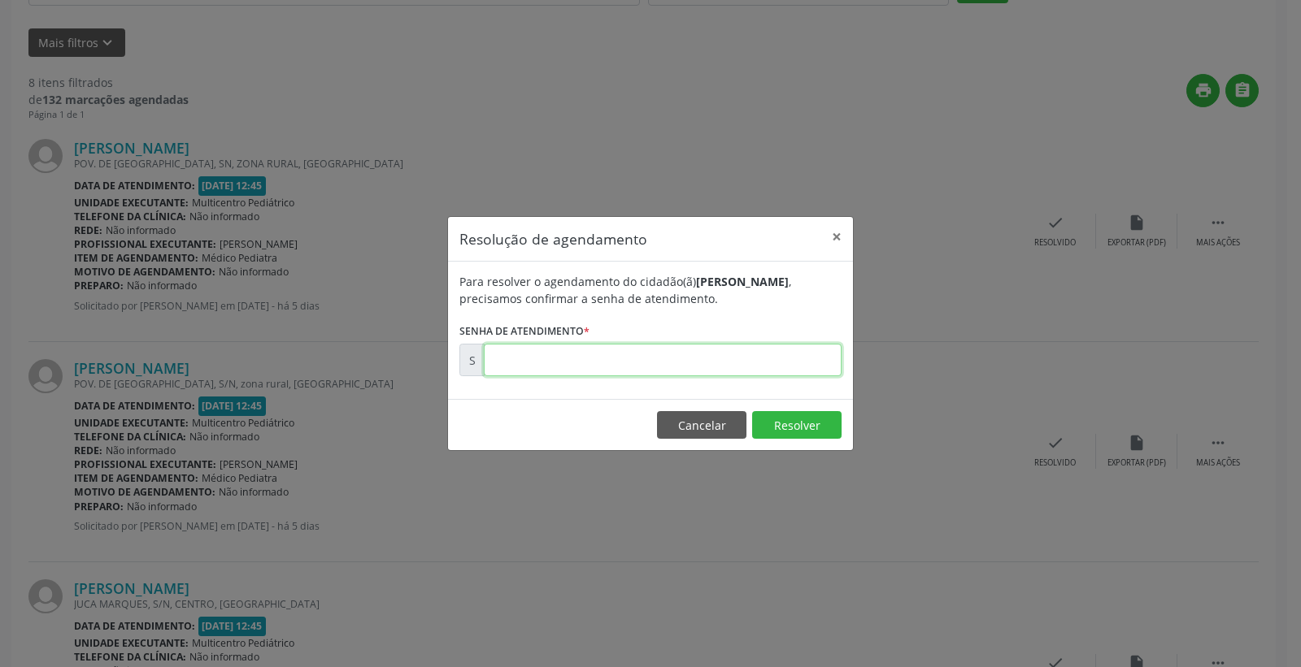
click at [772, 366] on input "text" at bounding box center [663, 360] width 358 height 33
type input "00174205"
click at [772, 415] on button "Resolver" at bounding box center [796, 425] width 89 height 28
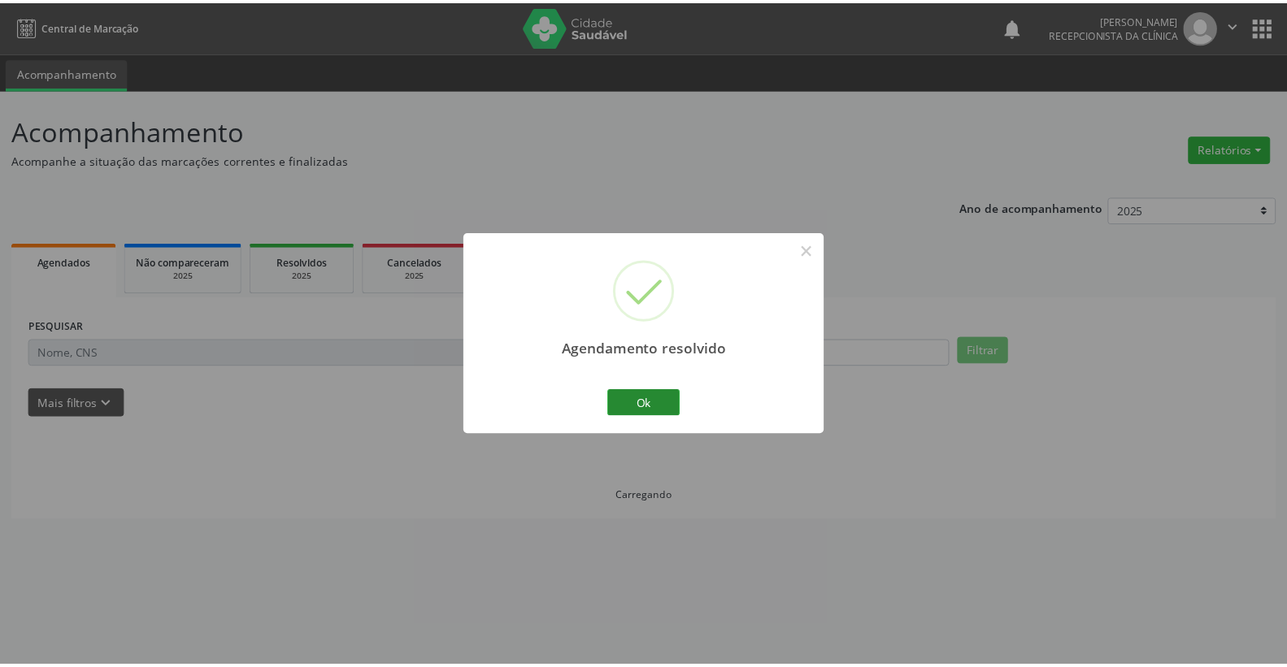
scroll to position [0, 0]
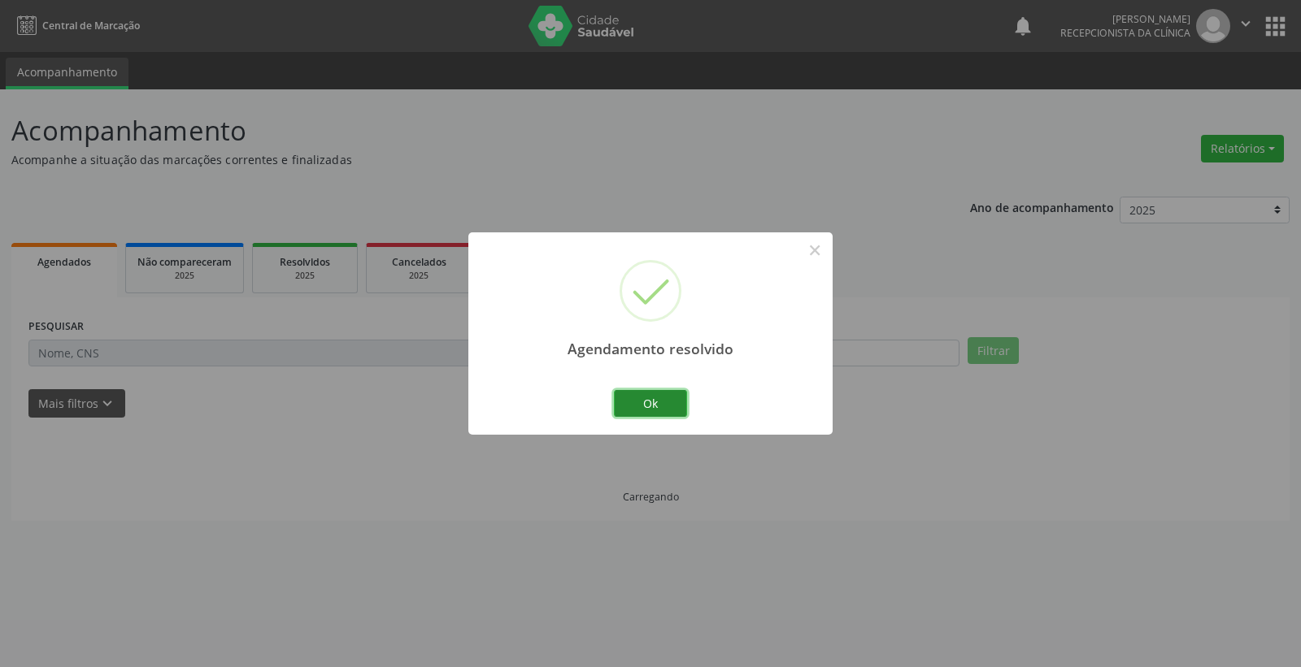
click at [648, 398] on button "Ok" at bounding box center [650, 404] width 73 height 28
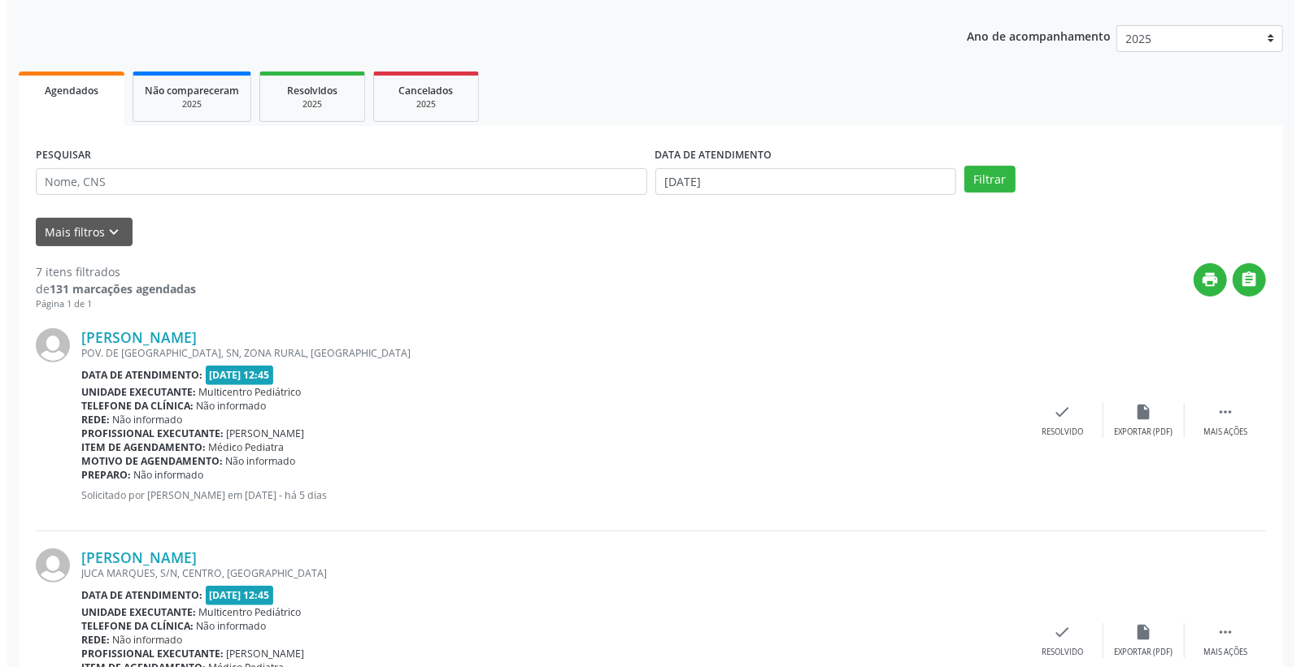
scroll to position [361, 0]
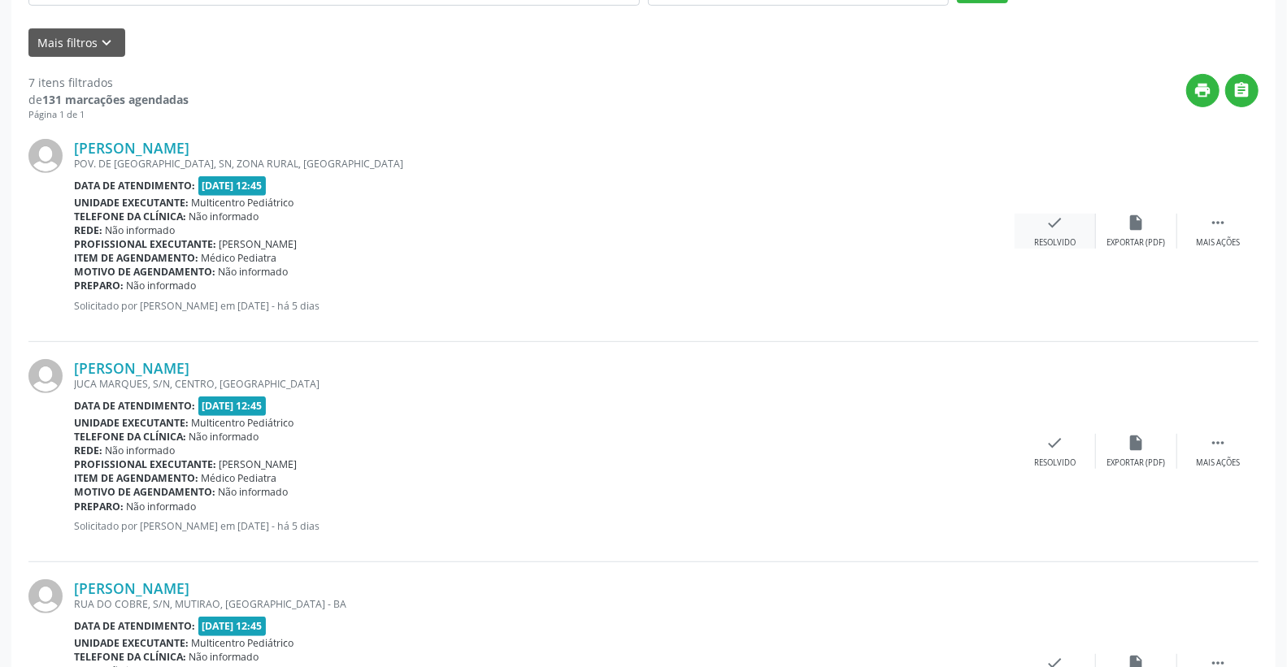
click at [1070, 228] on div "check Resolvido" at bounding box center [1055, 231] width 81 height 35
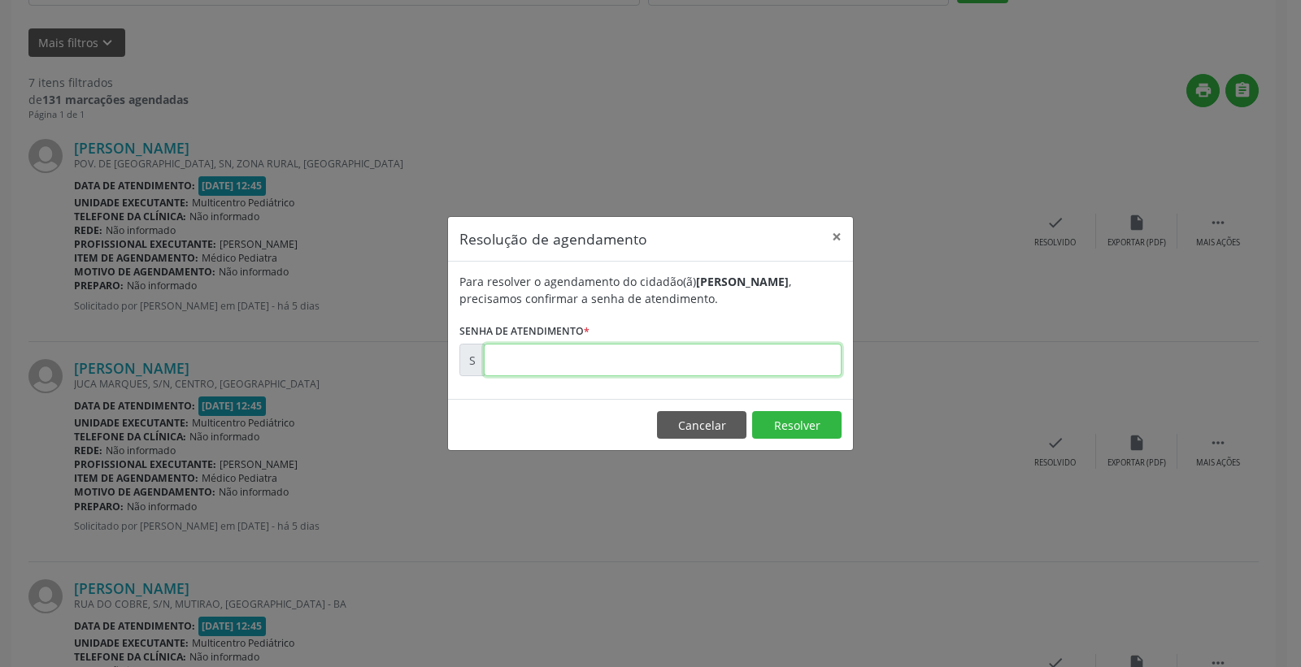
click at [780, 359] on input "text" at bounding box center [663, 360] width 358 height 33
type input "00174196"
click at [803, 427] on button "Resolver" at bounding box center [796, 425] width 89 height 28
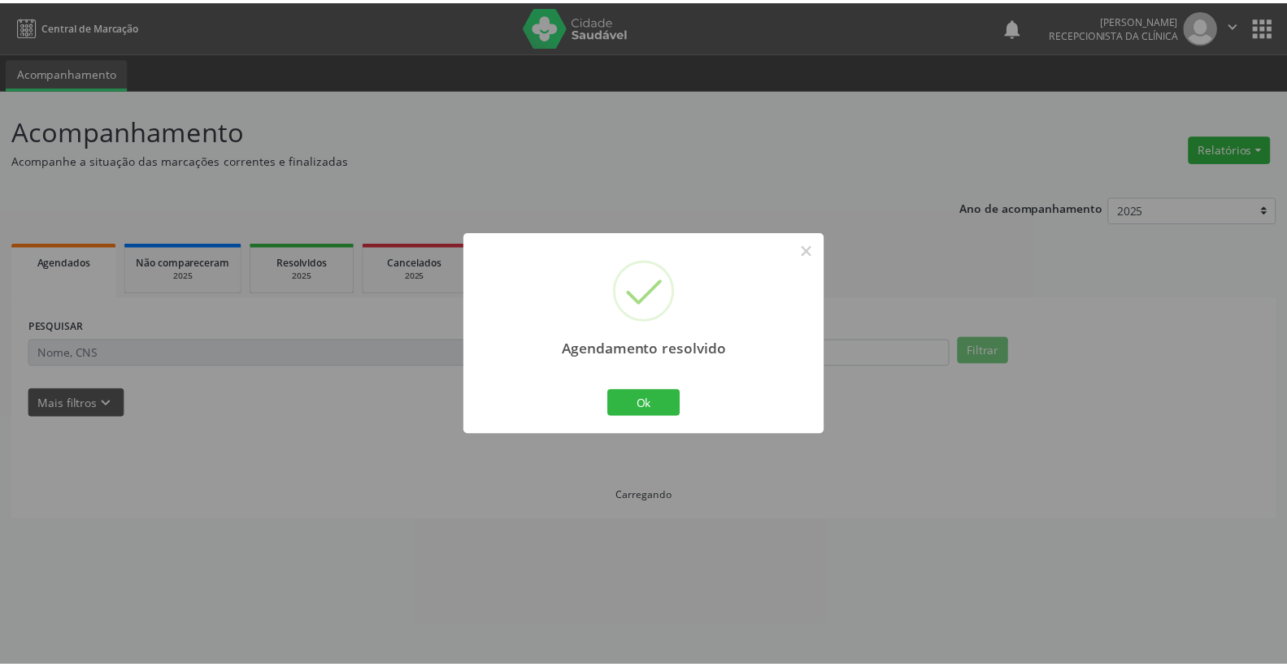
scroll to position [0, 0]
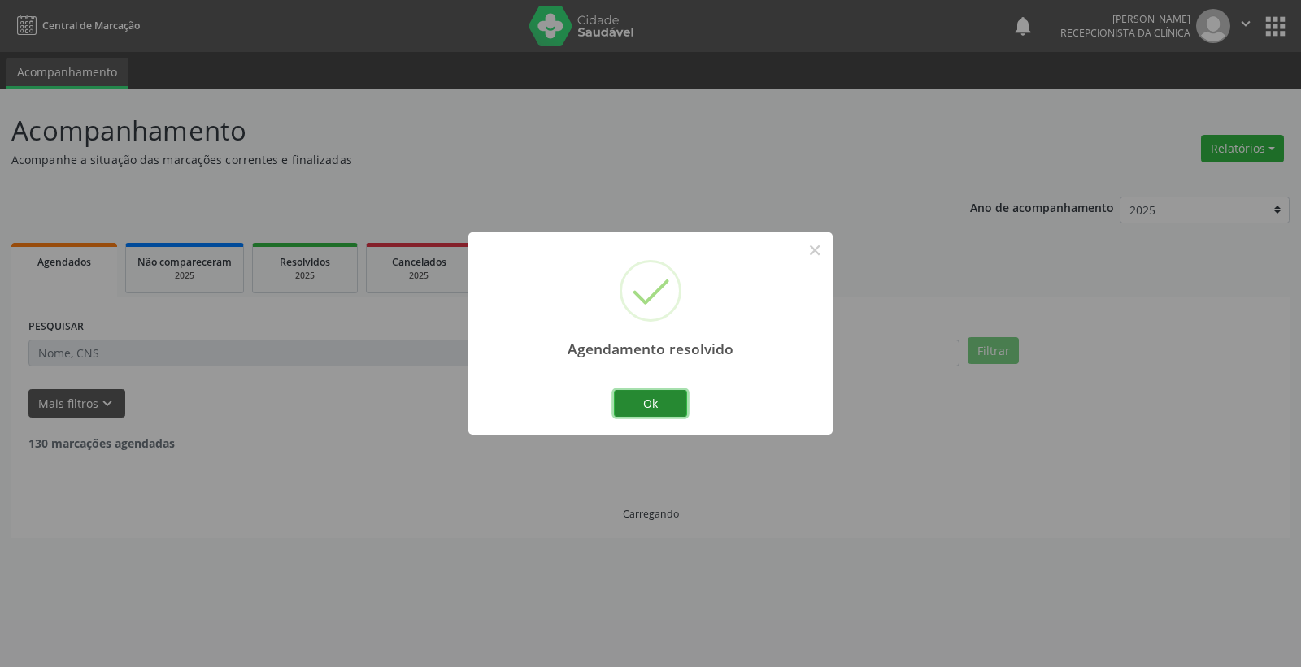
click at [645, 393] on button "Ok" at bounding box center [650, 404] width 73 height 28
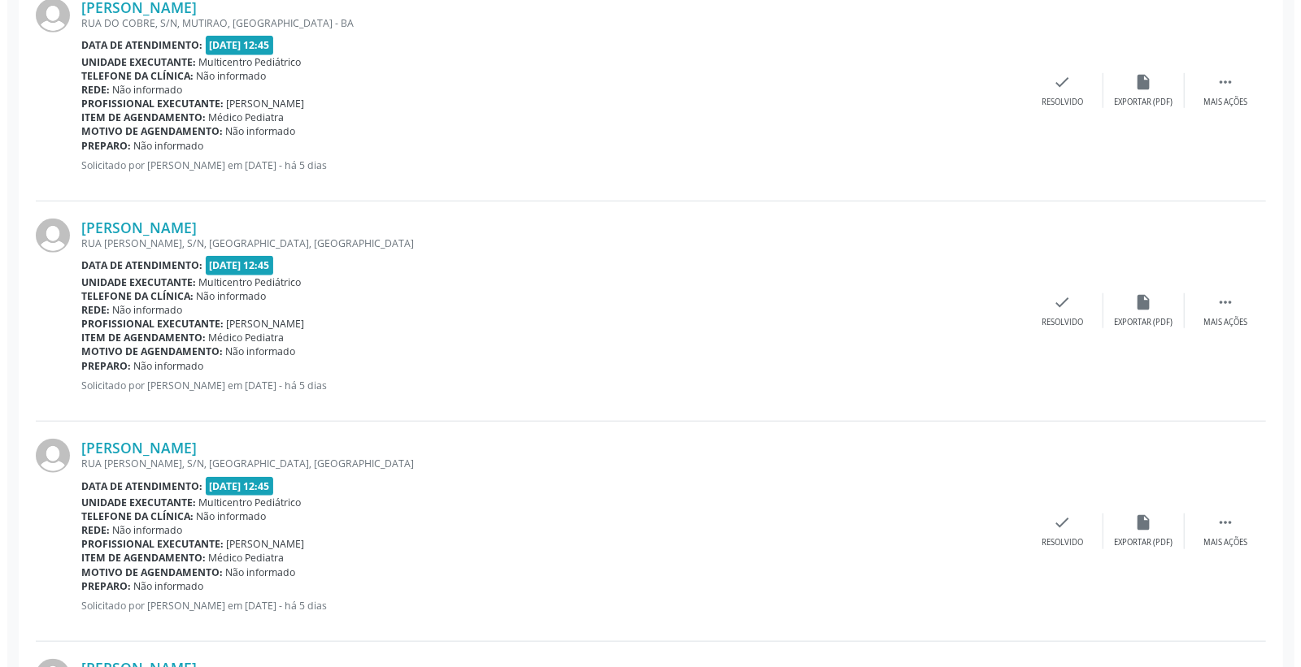
scroll to position [722, 0]
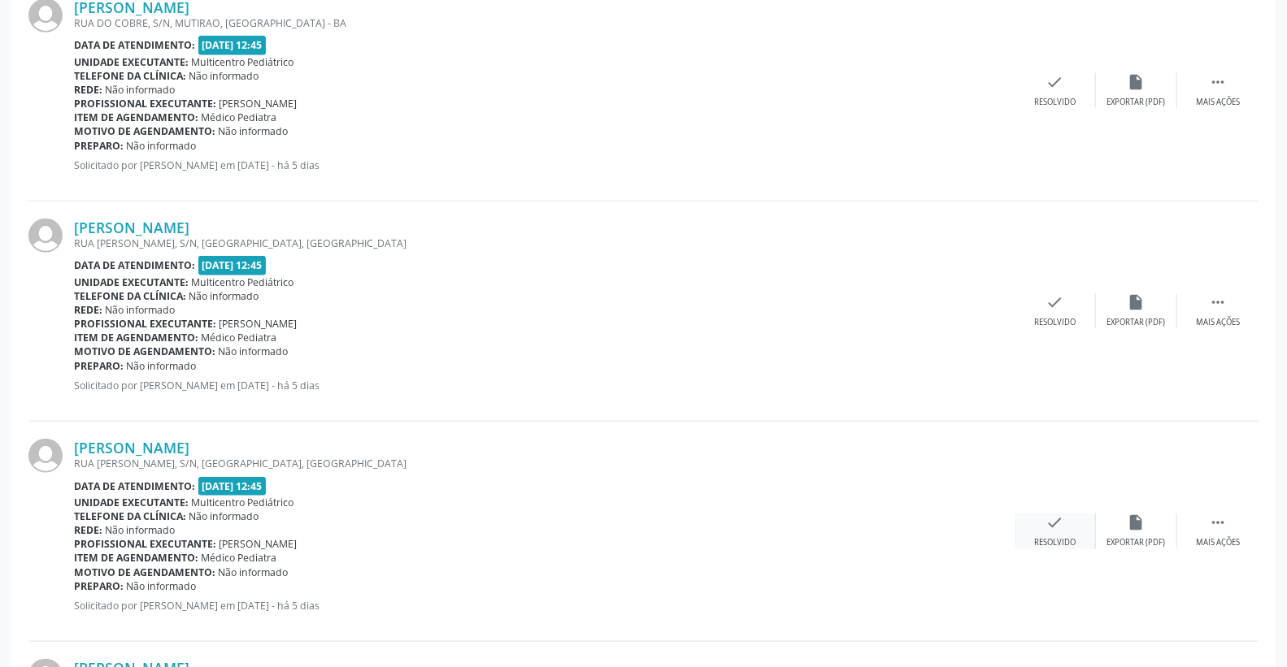
click at [1050, 518] on icon "check" at bounding box center [1055, 523] width 18 height 18
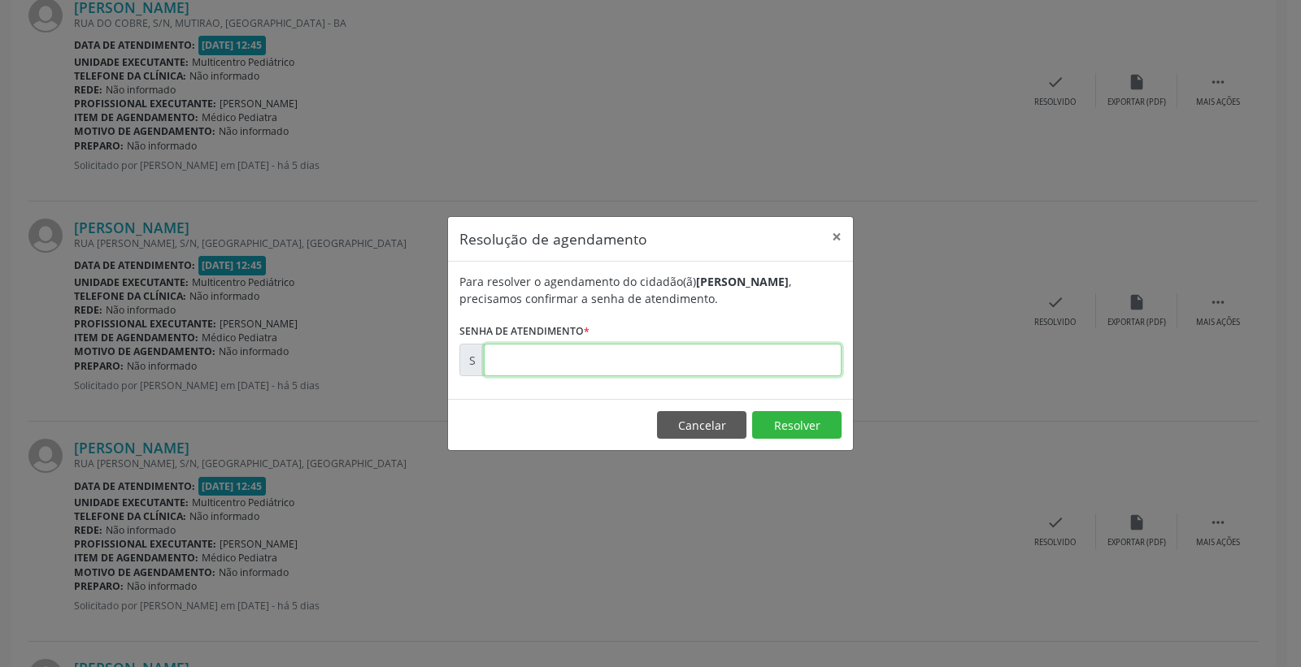
click at [702, 363] on input "text" at bounding box center [663, 360] width 358 height 33
type input "00174221"
click at [777, 418] on button "Resolver" at bounding box center [796, 425] width 89 height 28
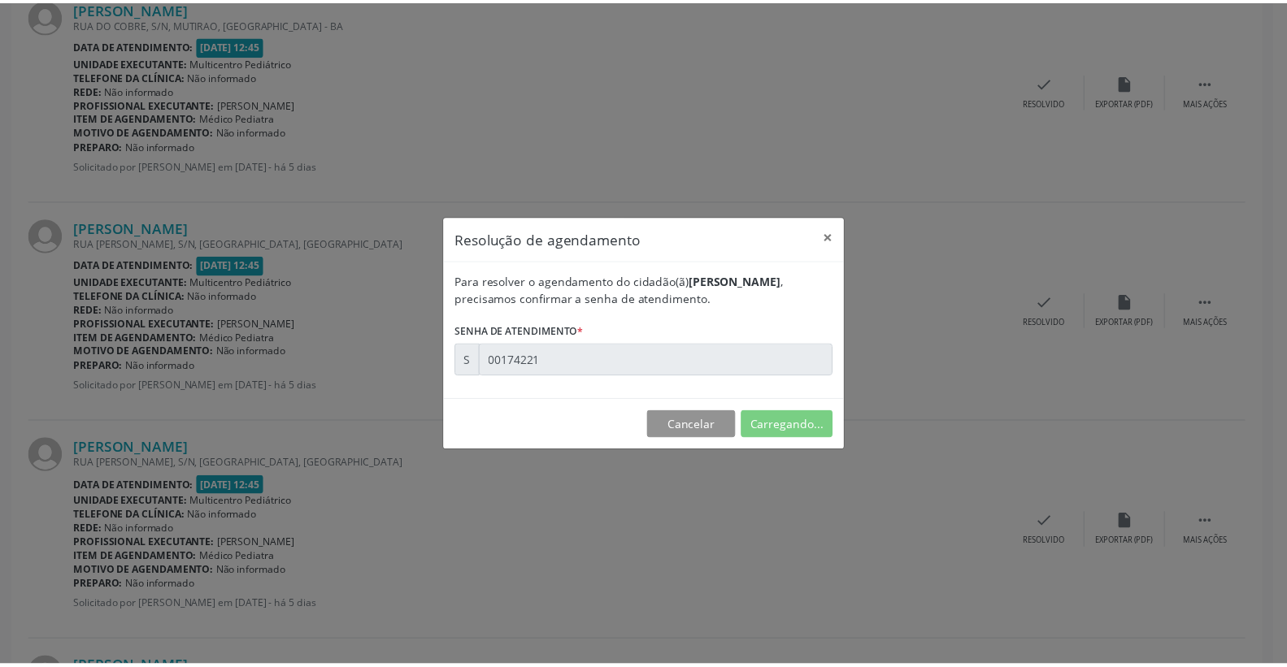
scroll to position [0, 0]
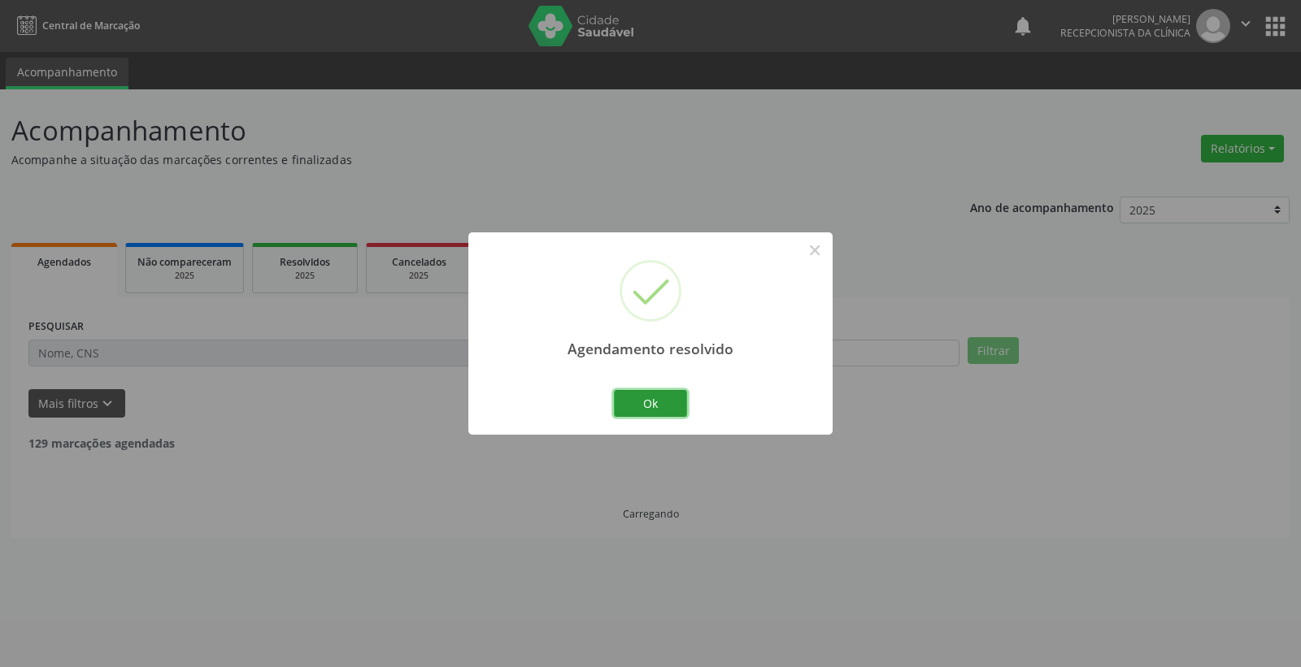
click at [667, 397] on button "Ok" at bounding box center [650, 404] width 73 height 28
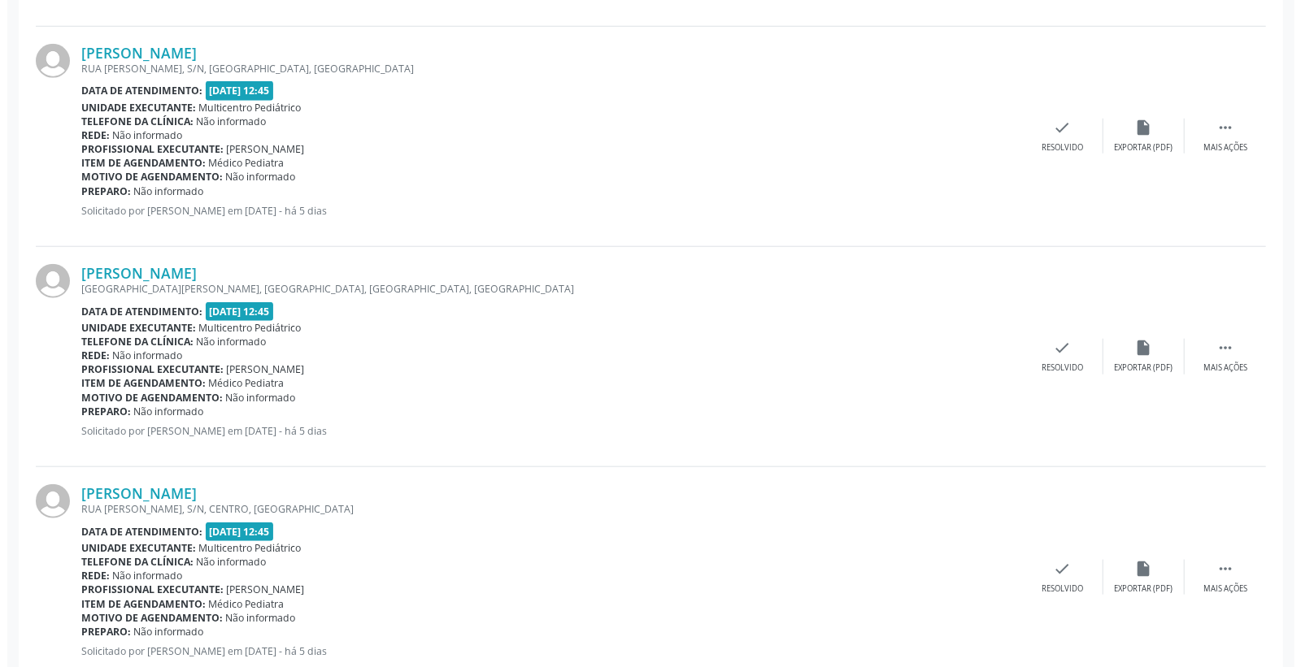
scroll to position [903, 0]
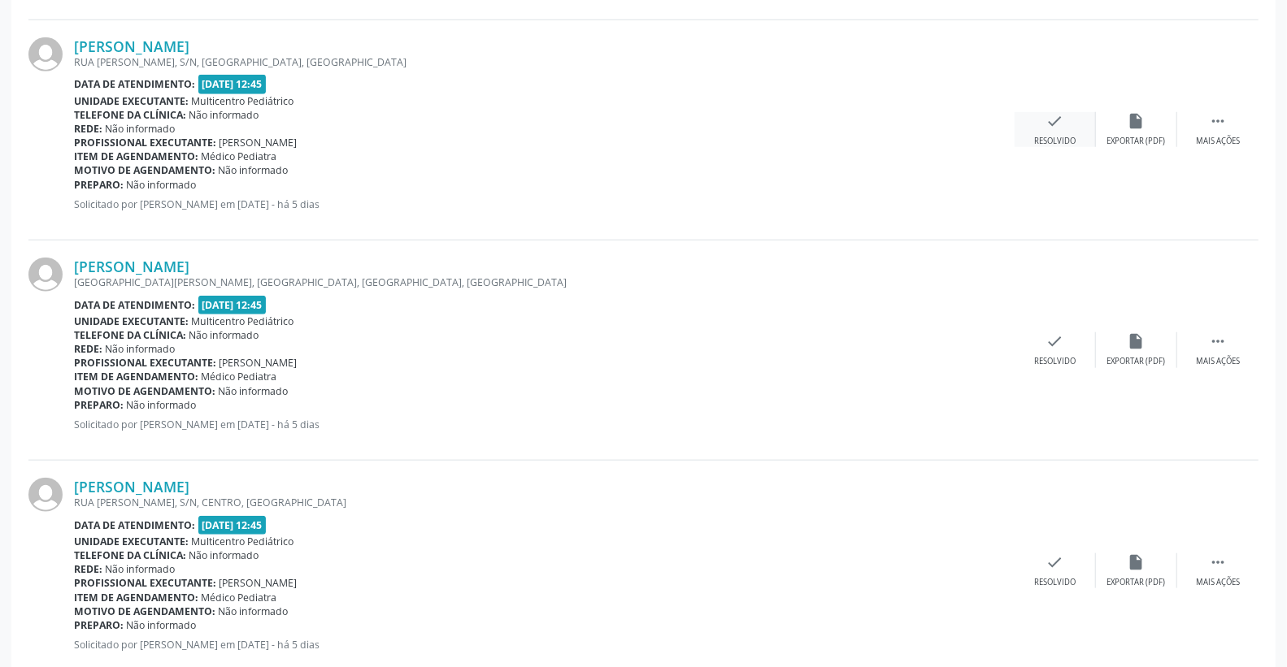
click at [1033, 137] on div "check Resolvido" at bounding box center [1055, 129] width 81 height 35
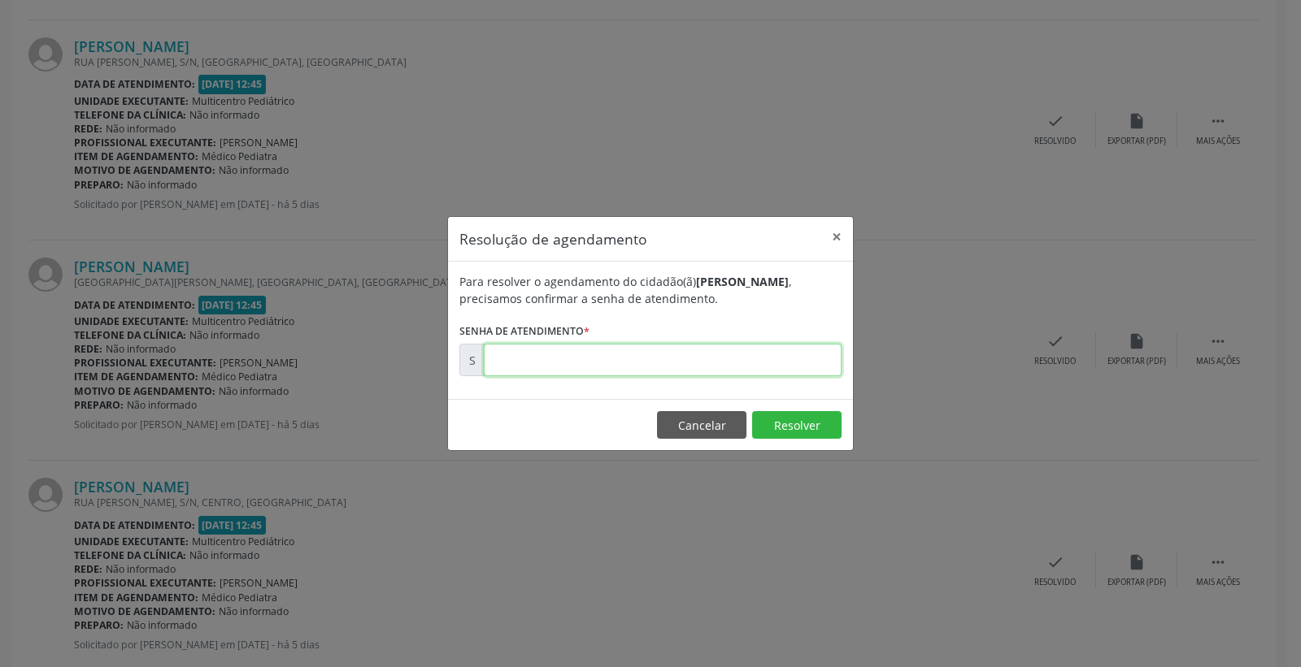
click at [759, 359] on input "text" at bounding box center [663, 360] width 358 height 33
type input "00174220"
click at [802, 415] on button "Resolver" at bounding box center [796, 425] width 89 height 28
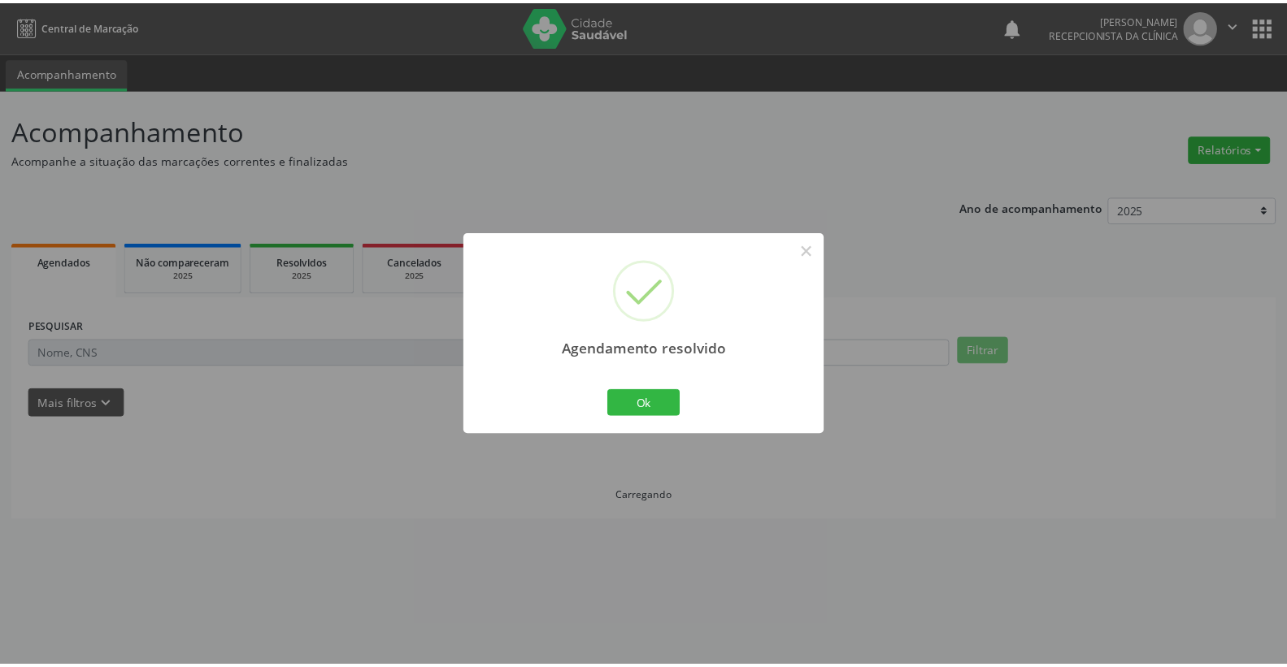
scroll to position [0, 0]
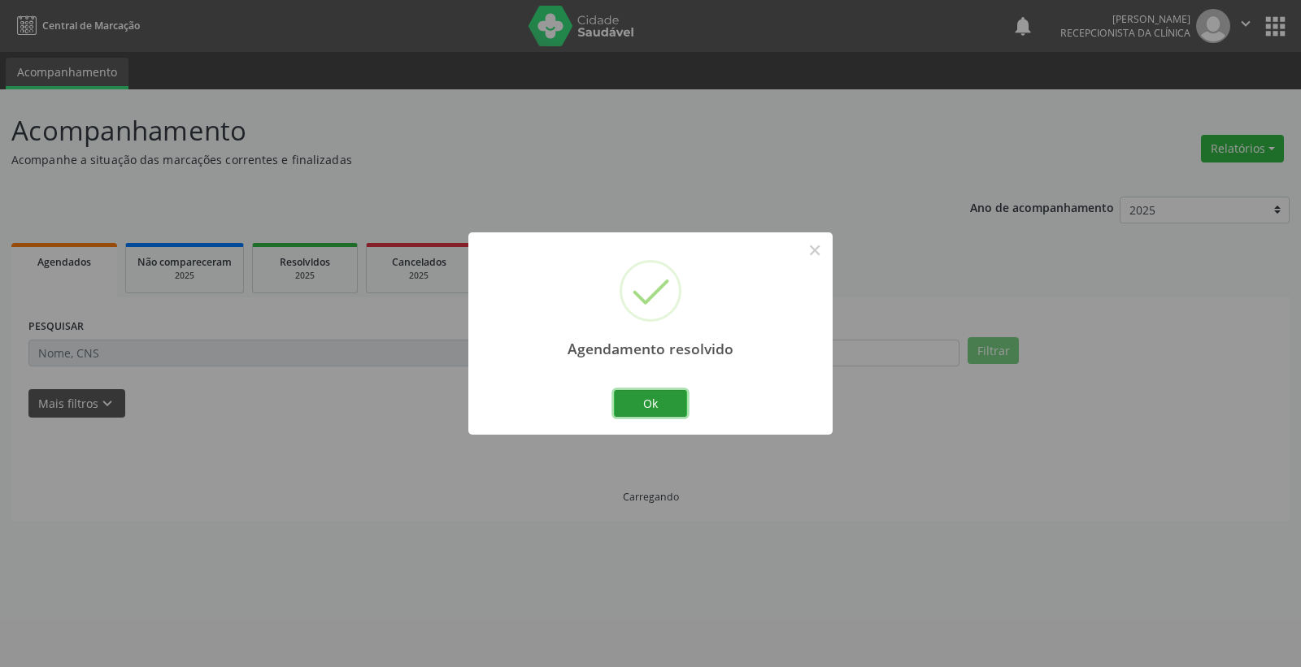
click at [652, 403] on button "Ok" at bounding box center [650, 404] width 73 height 28
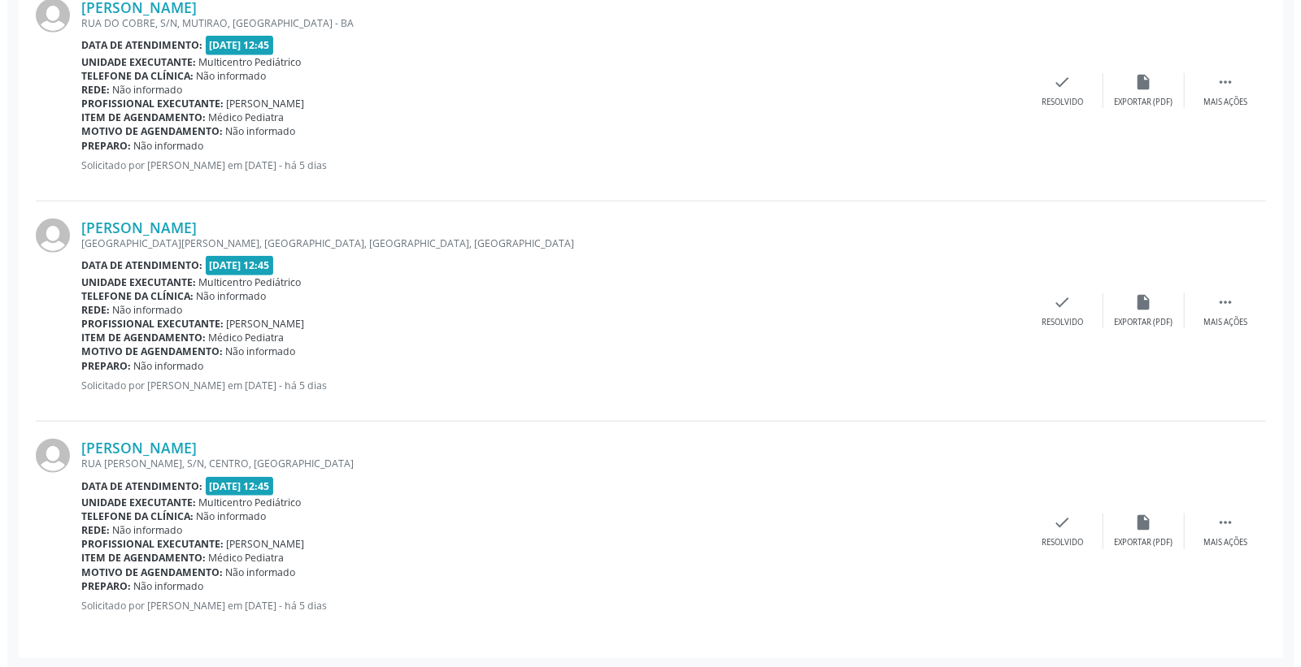
scroll to position [724, 0]
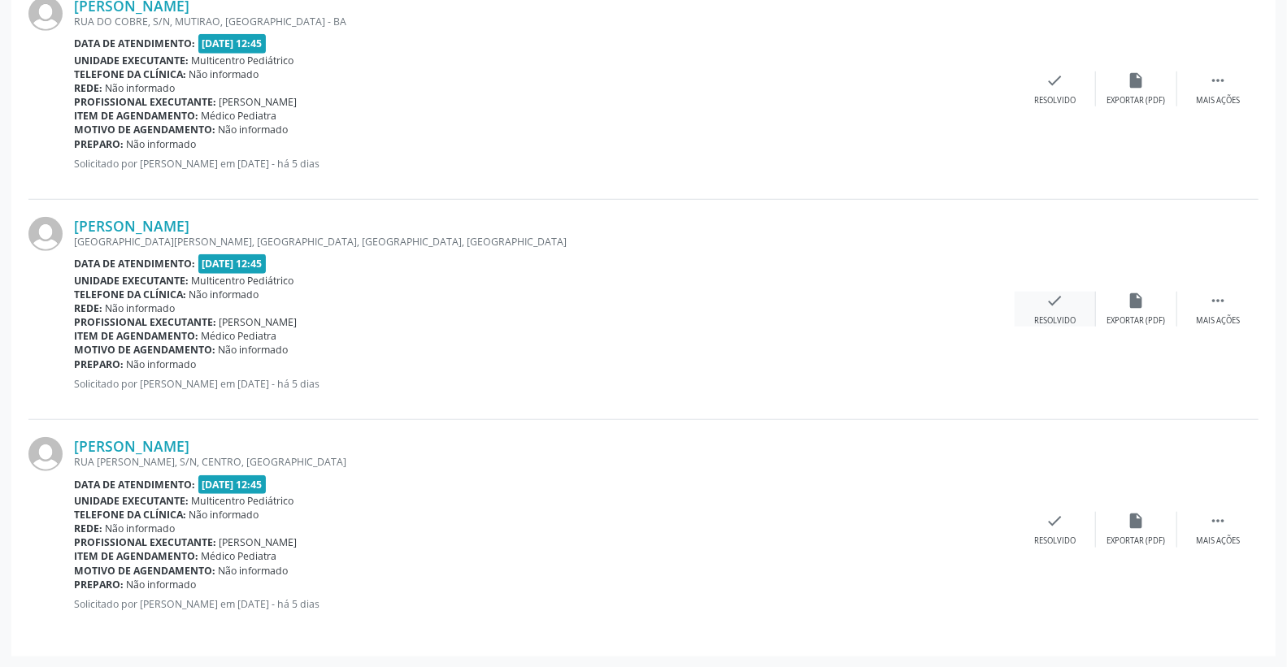
click at [1071, 307] on div "check Resolvido" at bounding box center [1055, 309] width 81 height 35
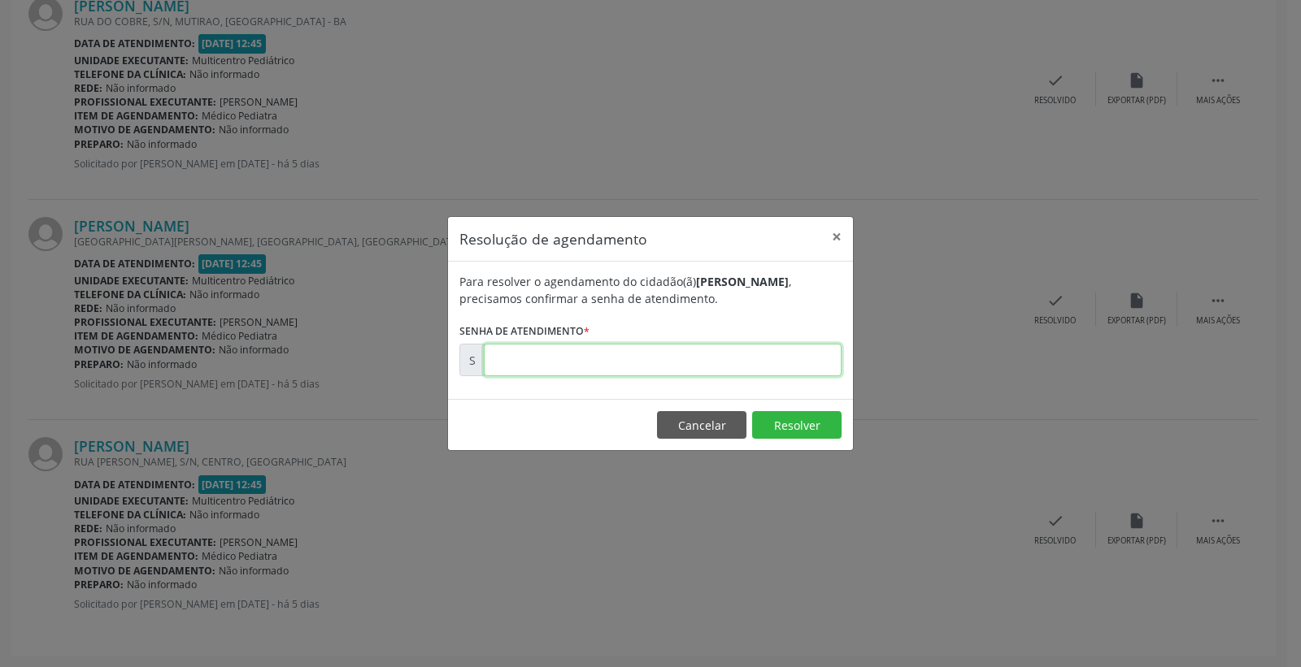
click at [781, 363] on input "text" at bounding box center [663, 360] width 358 height 33
type input "00174222"
click at [785, 428] on button "Resolver" at bounding box center [796, 425] width 89 height 28
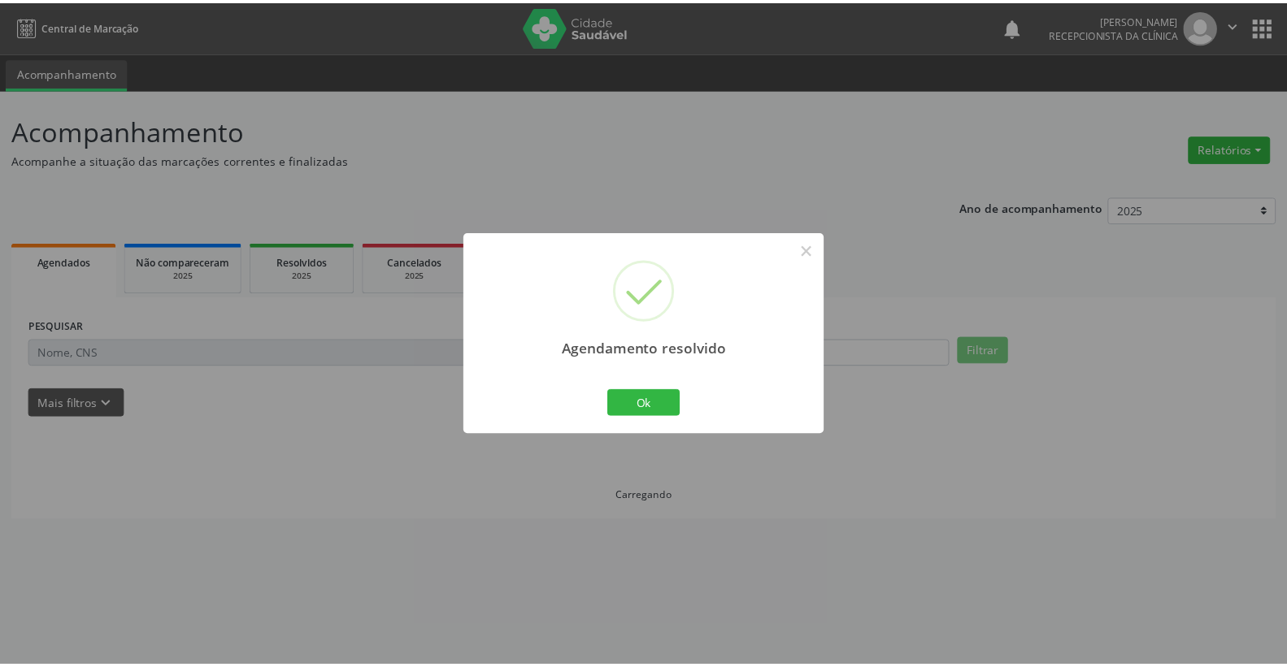
scroll to position [0, 0]
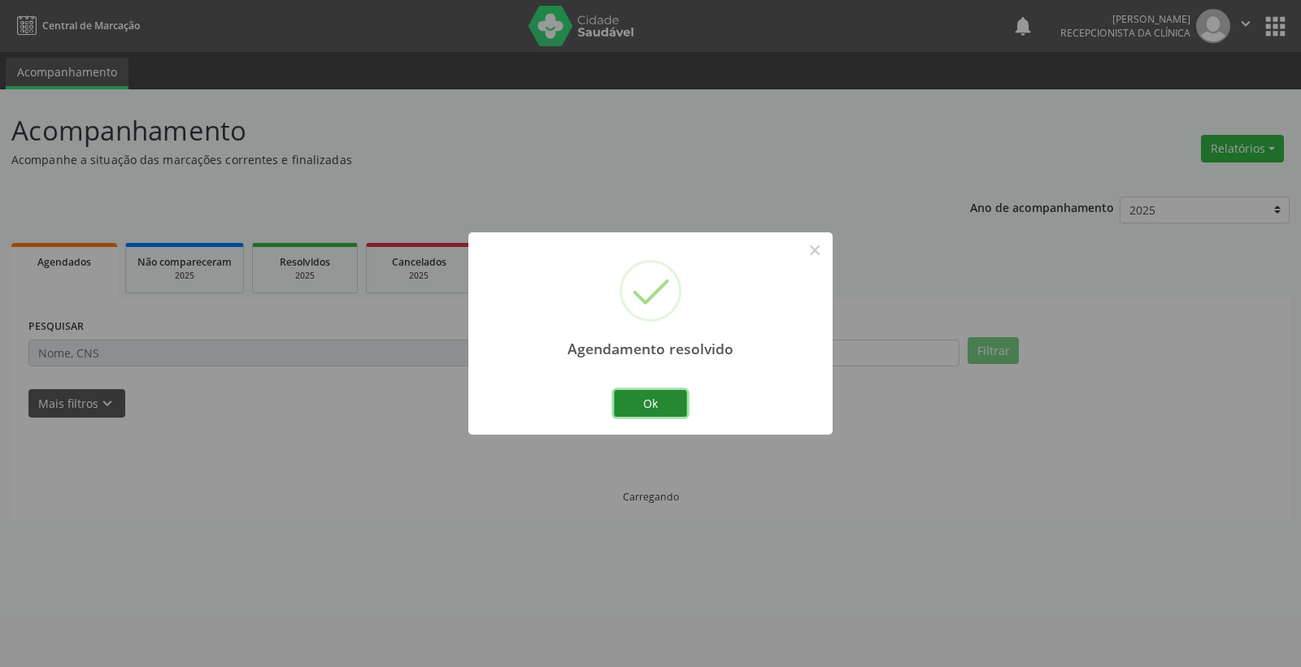
click at [655, 398] on button "Ok" at bounding box center [650, 404] width 73 height 28
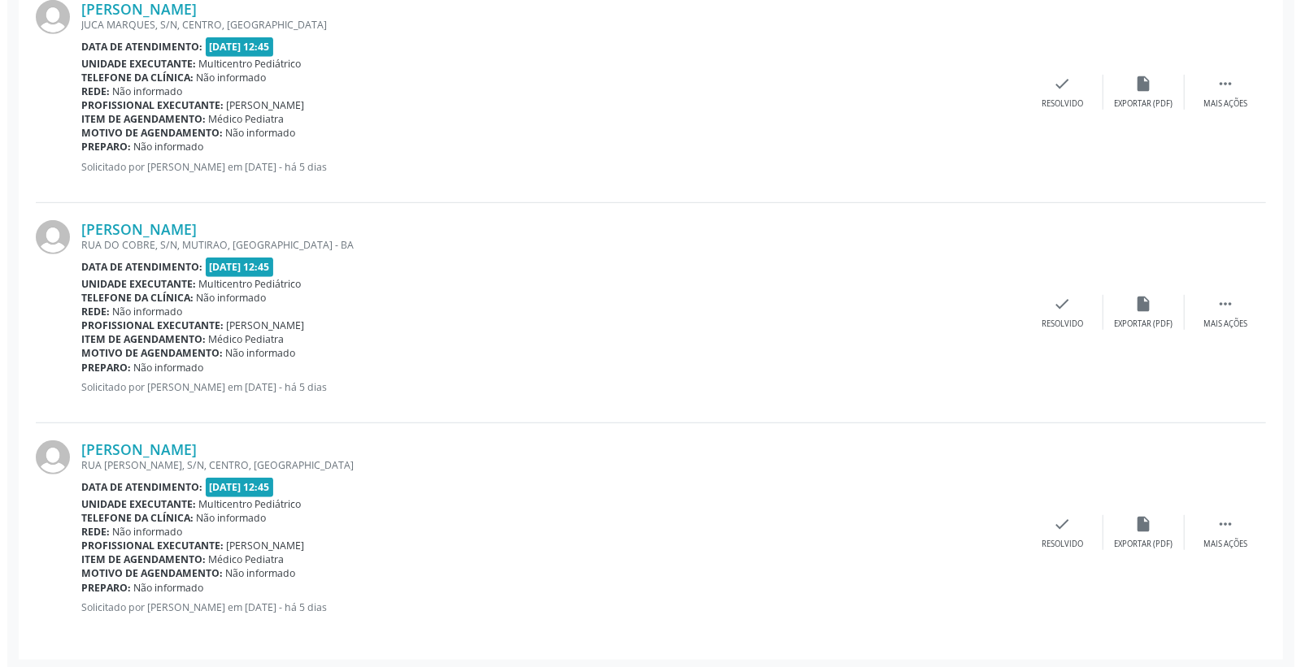
scroll to position [502, 0]
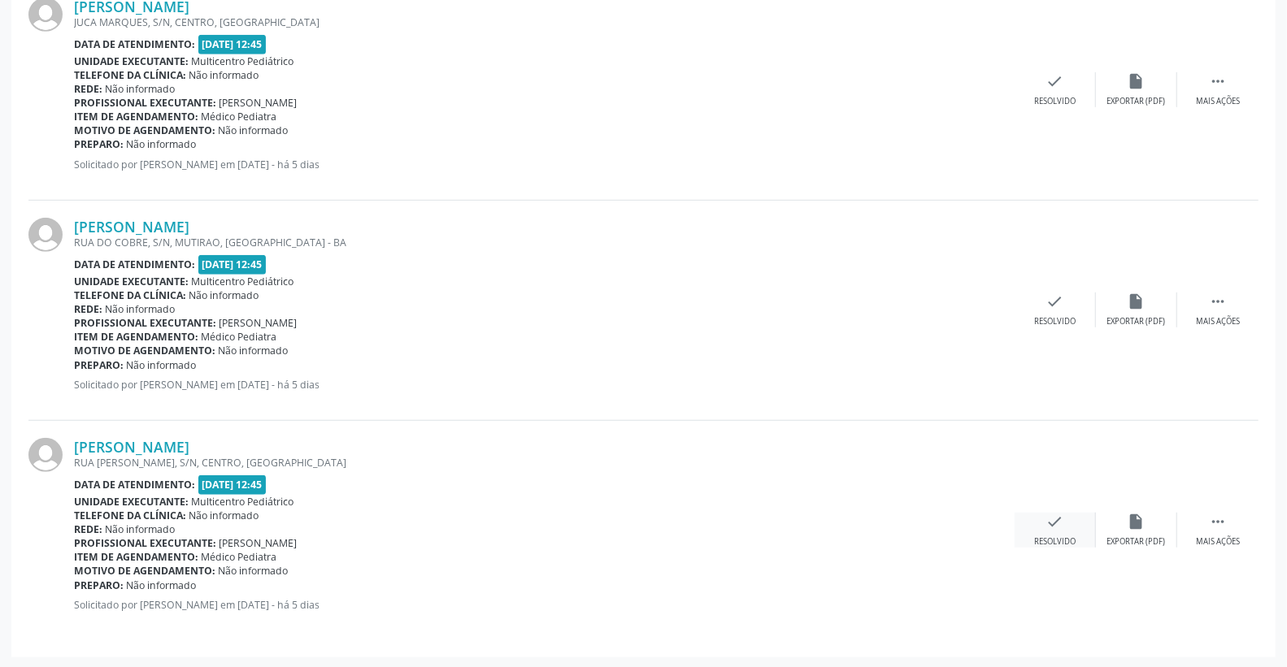
click at [1053, 517] on icon "check" at bounding box center [1055, 522] width 18 height 18
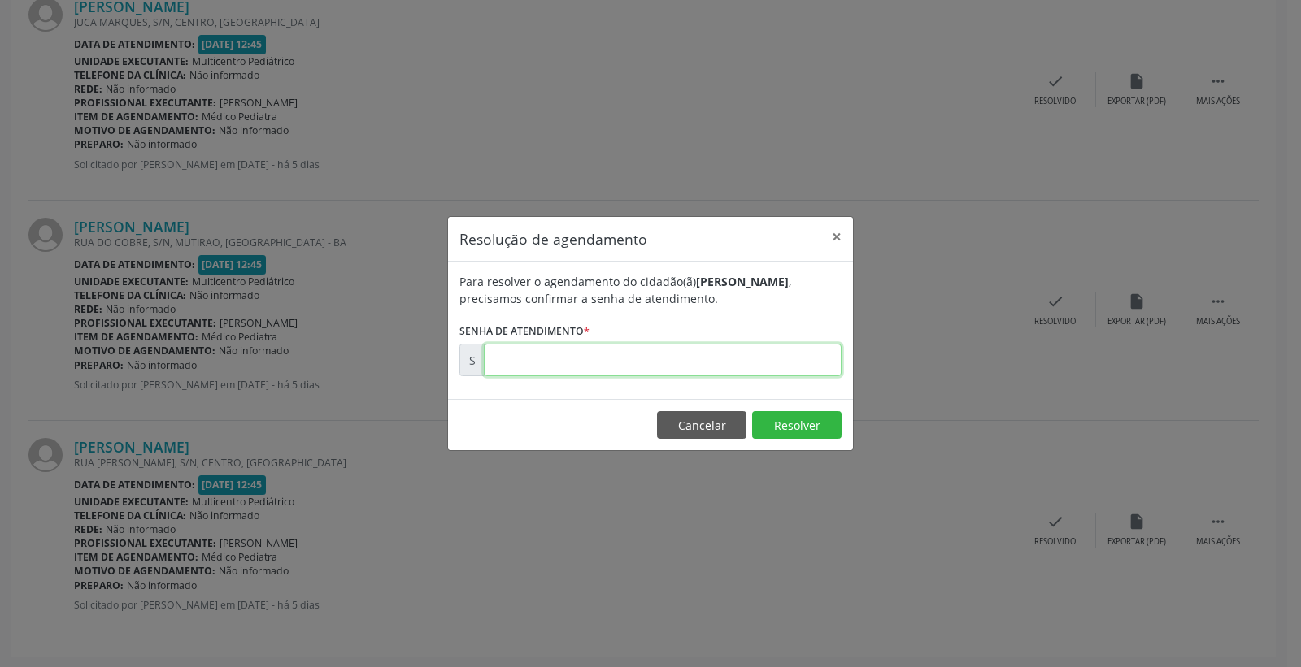
click at [757, 367] on input "text" at bounding box center [663, 360] width 358 height 33
type input "00174233"
click at [783, 428] on button "Resolver" at bounding box center [796, 425] width 89 height 28
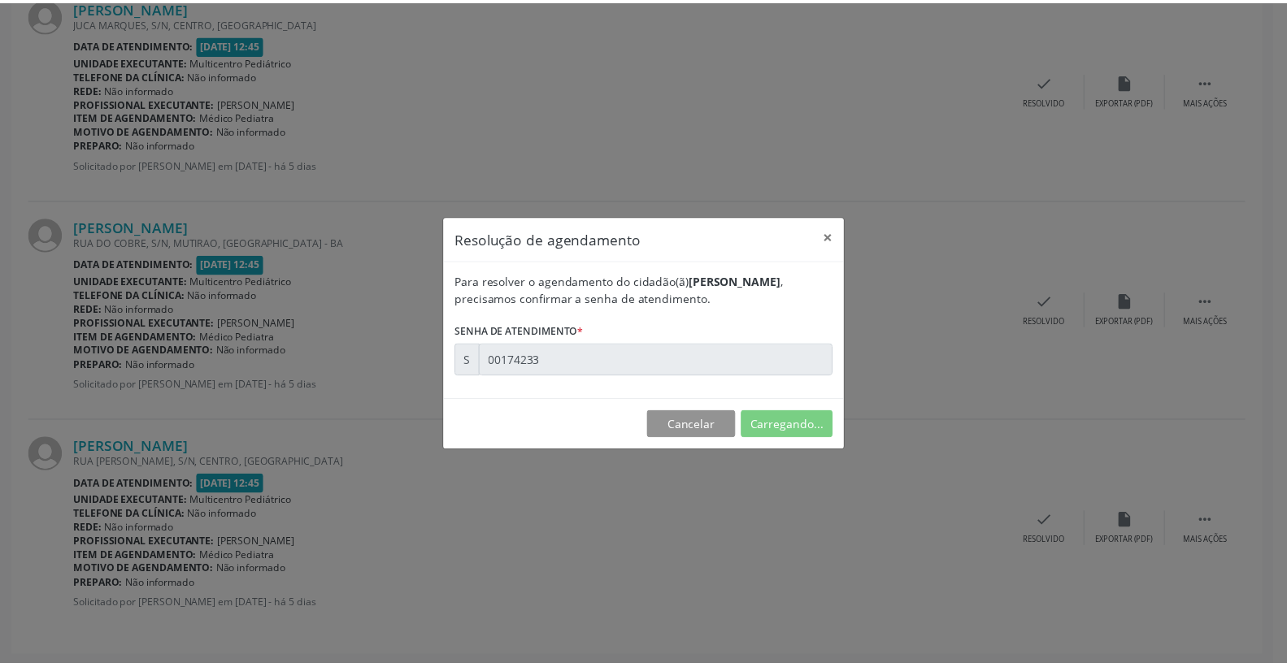
scroll to position [0, 0]
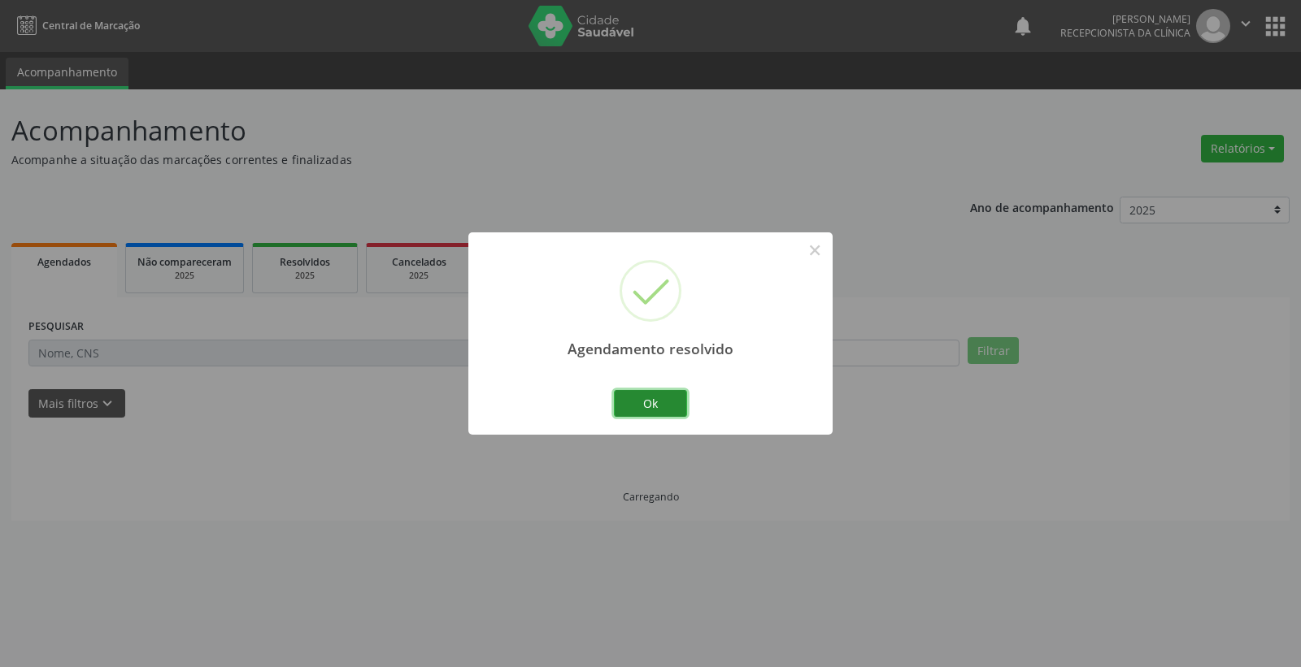
click at [683, 402] on button "Ok" at bounding box center [650, 404] width 73 height 28
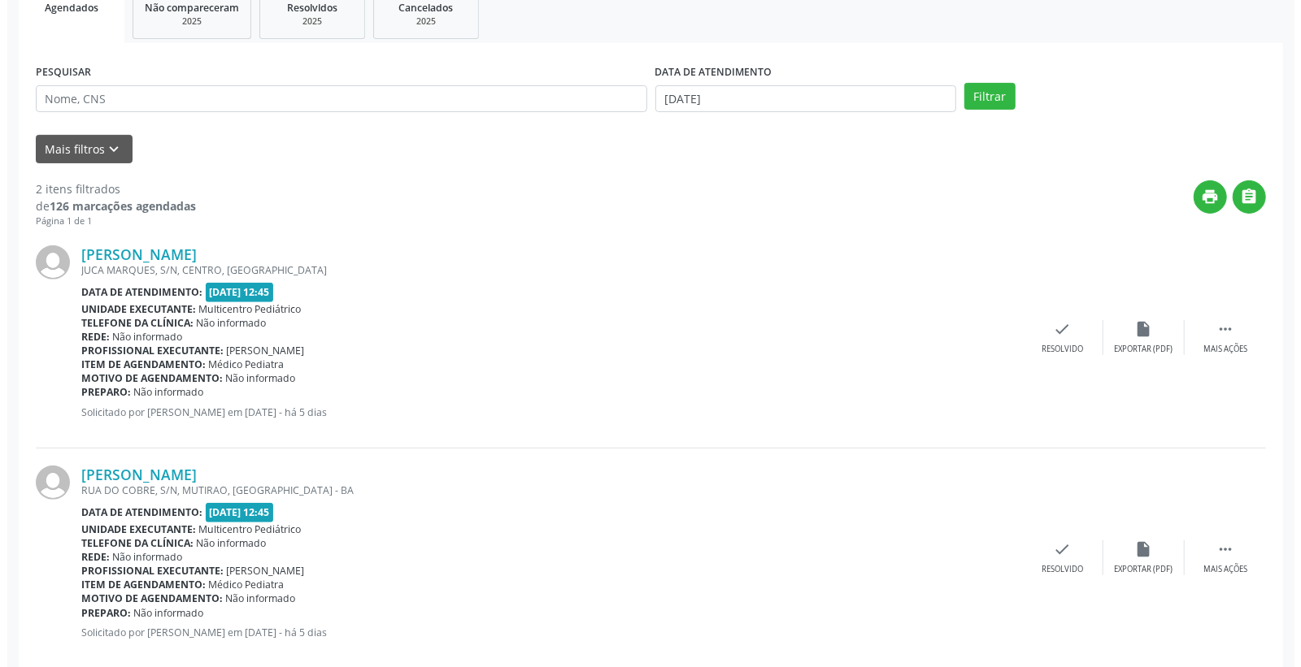
scroll to position [282, 0]
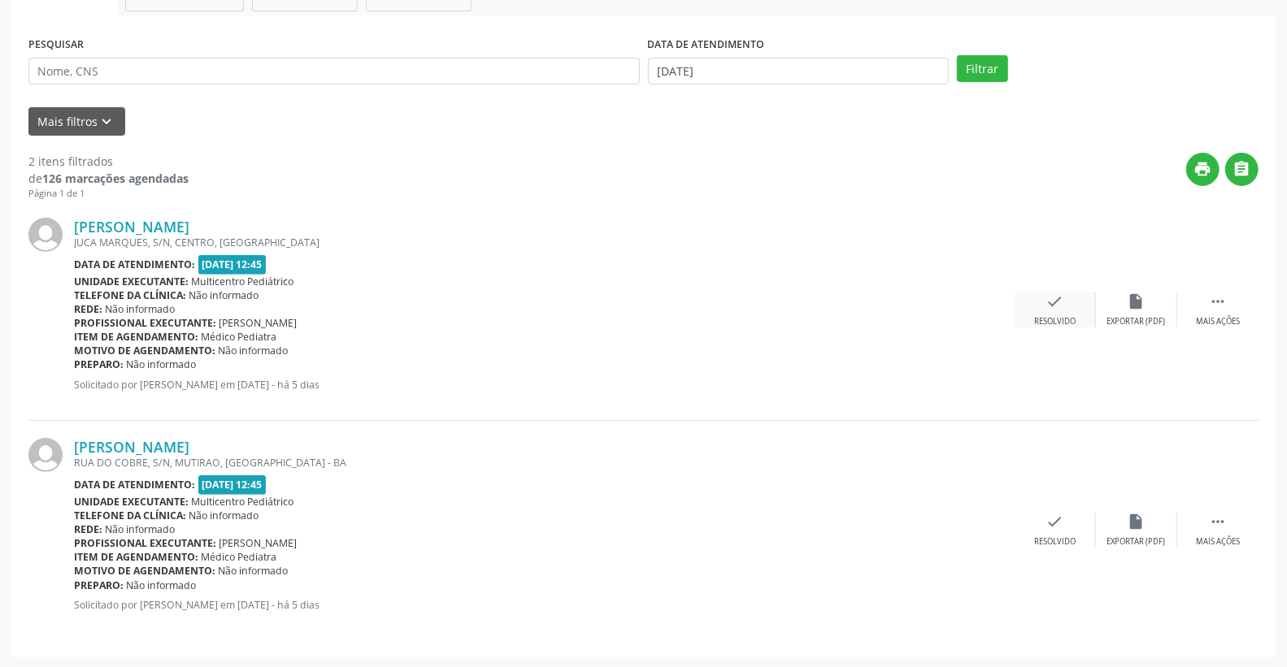
click at [1060, 302] on icon "check" at bounding box center [1055, 302] width 18 height 18
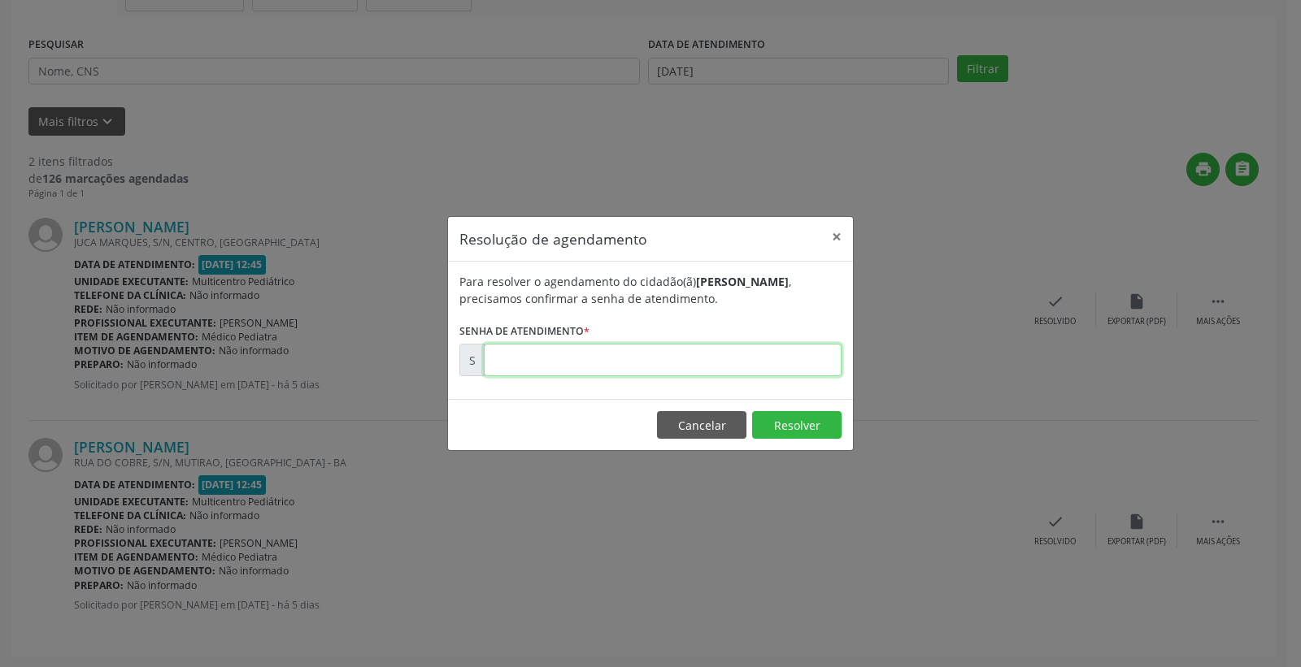
click at [783, 354] on input "text" at bounding box center [663, 360] width 358 height 33
type input "00174213"
click at [790, 425] on button "Resolver" at bounding box center [796, 425] width 89 height 28
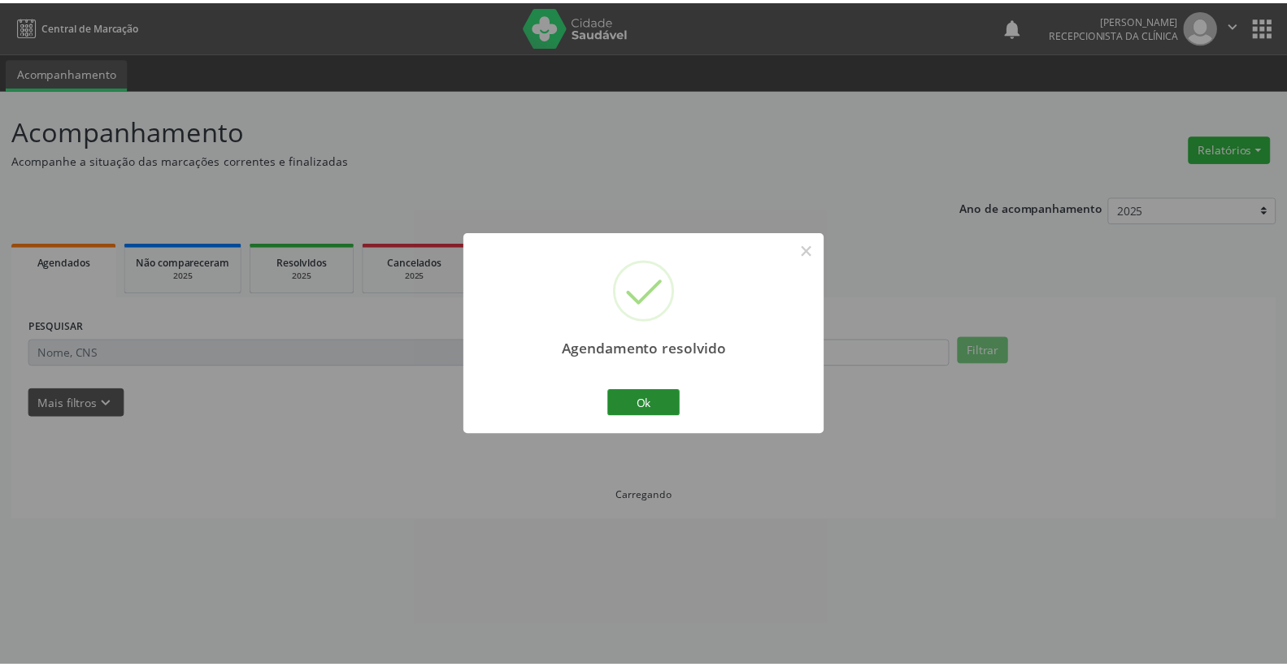
scroll to position [0, 0]
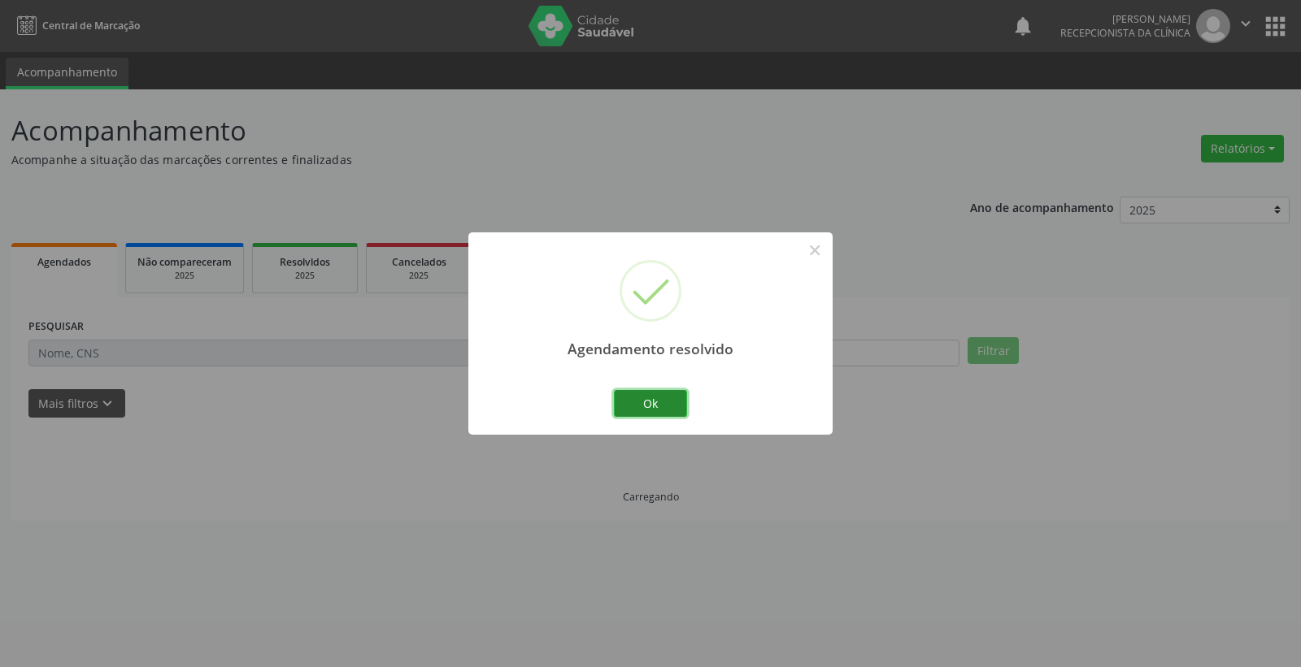
click at [677, 402] on button "Ok" at bounding box center [650, 404] width 73 height 28
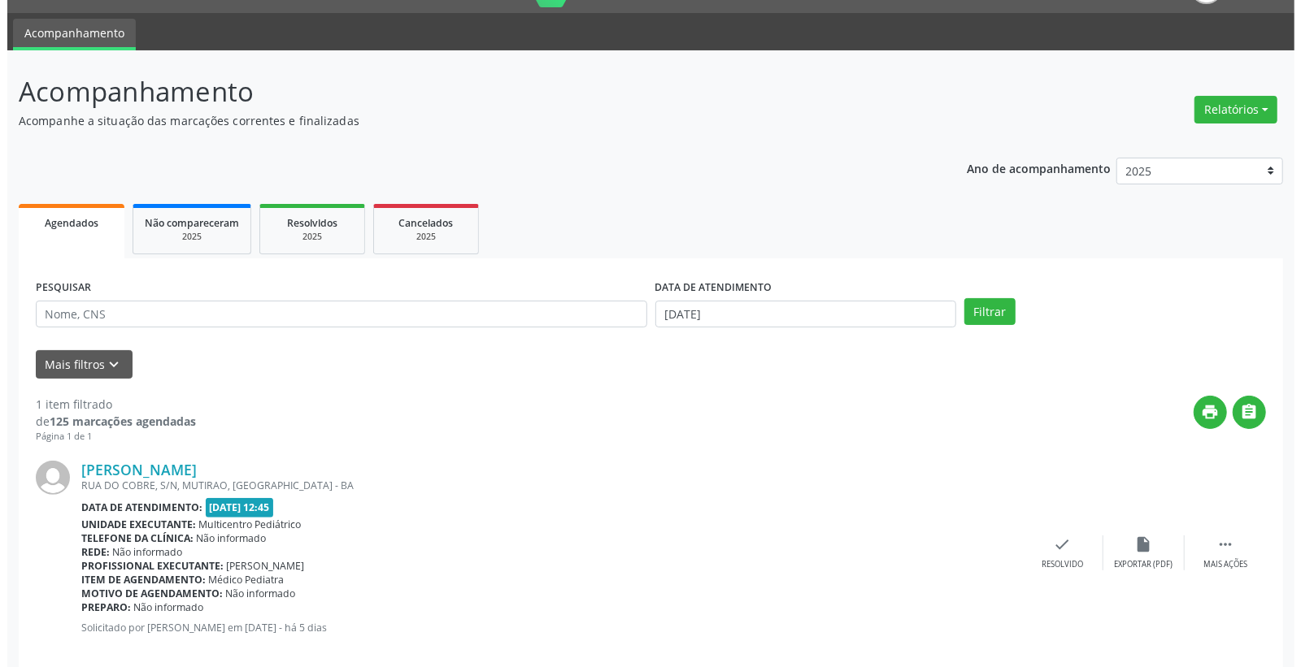
scroll to position [62, 0]
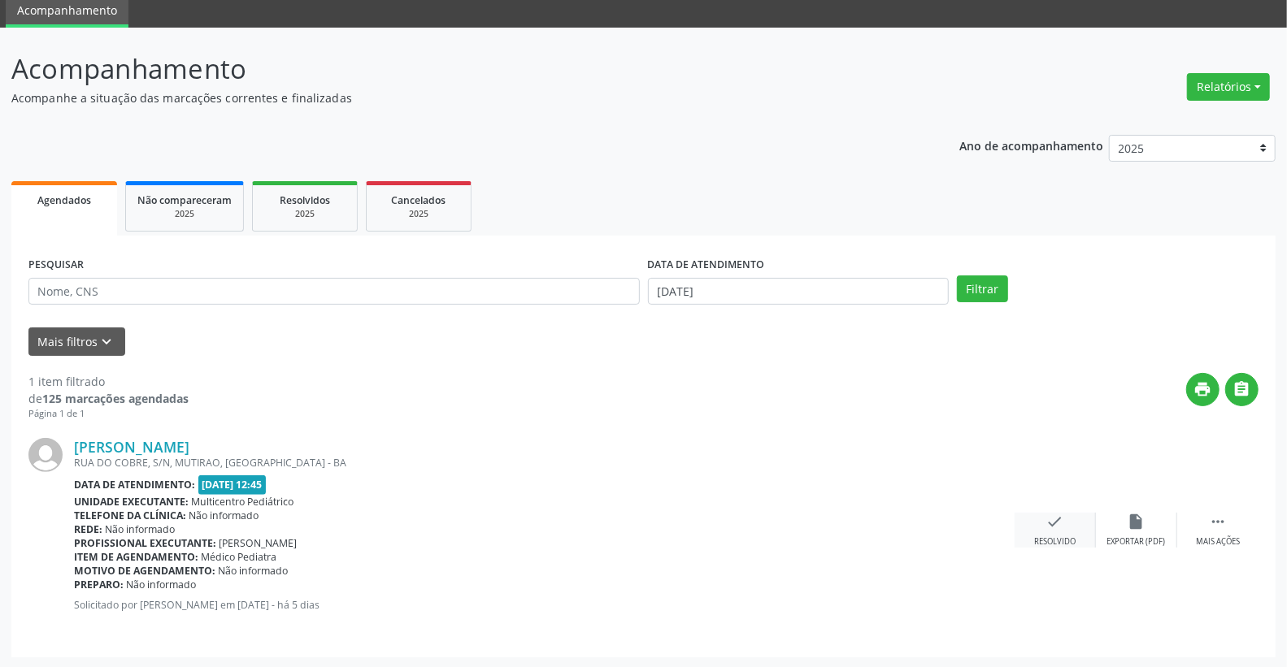
click at [1067, 521] on div "check Resolvido" at bounding box center [1055, 530] width 81 height 35
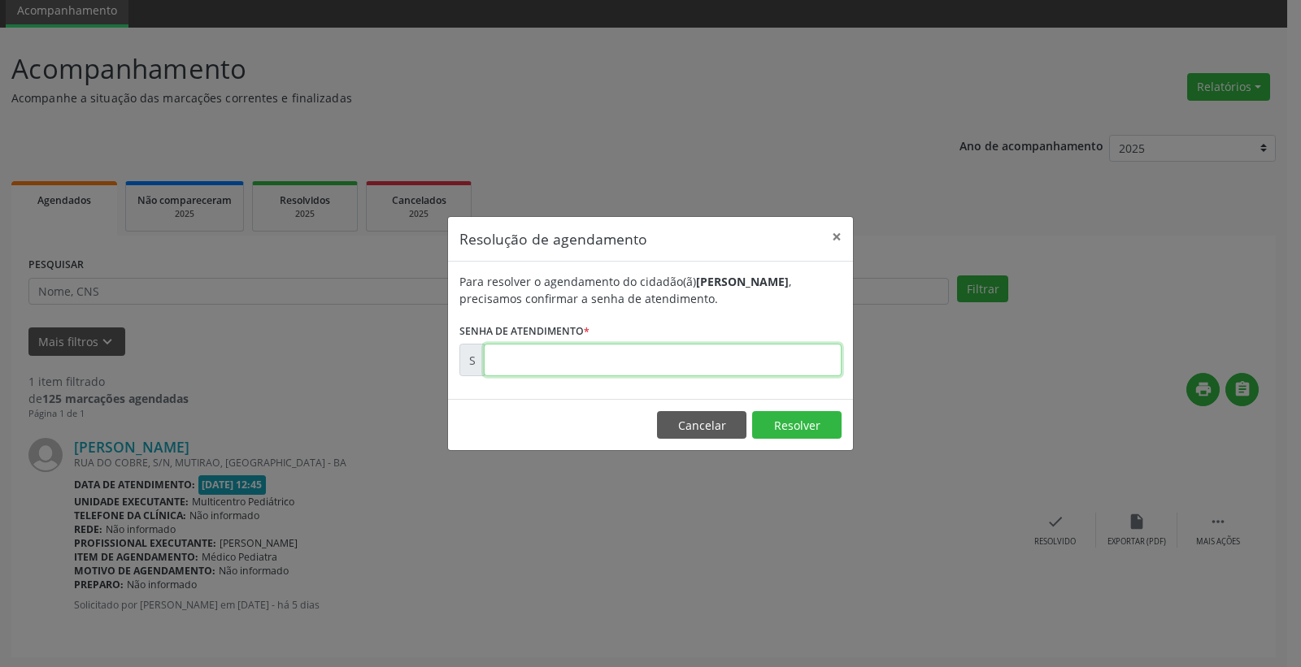
click at [686, 367] on input "text" at bounding box center [663, 360] width 358 height 33
type input "00174215"
click at [795, 431] on button "Resolver" at bounding box center [796, 425] width 89 height 28
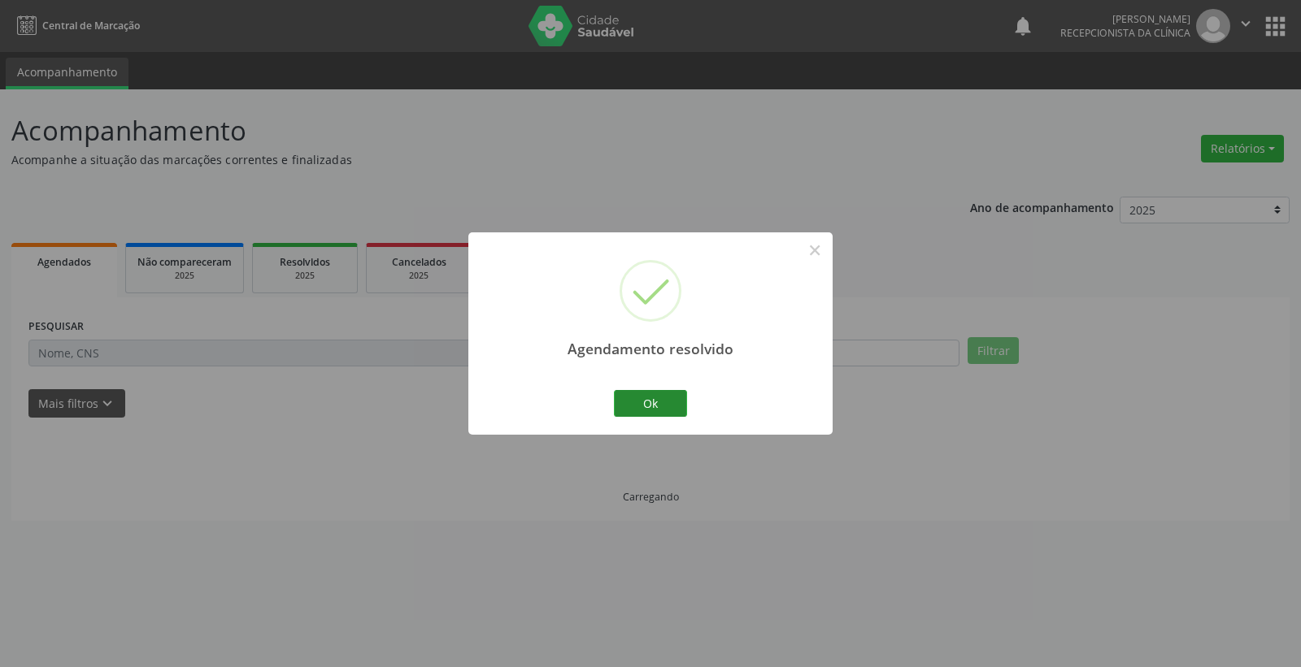
scroll to position [0, 0]
click at [651, 401] on button "Ok" at bounding box center [650, 404] width 73 height 28
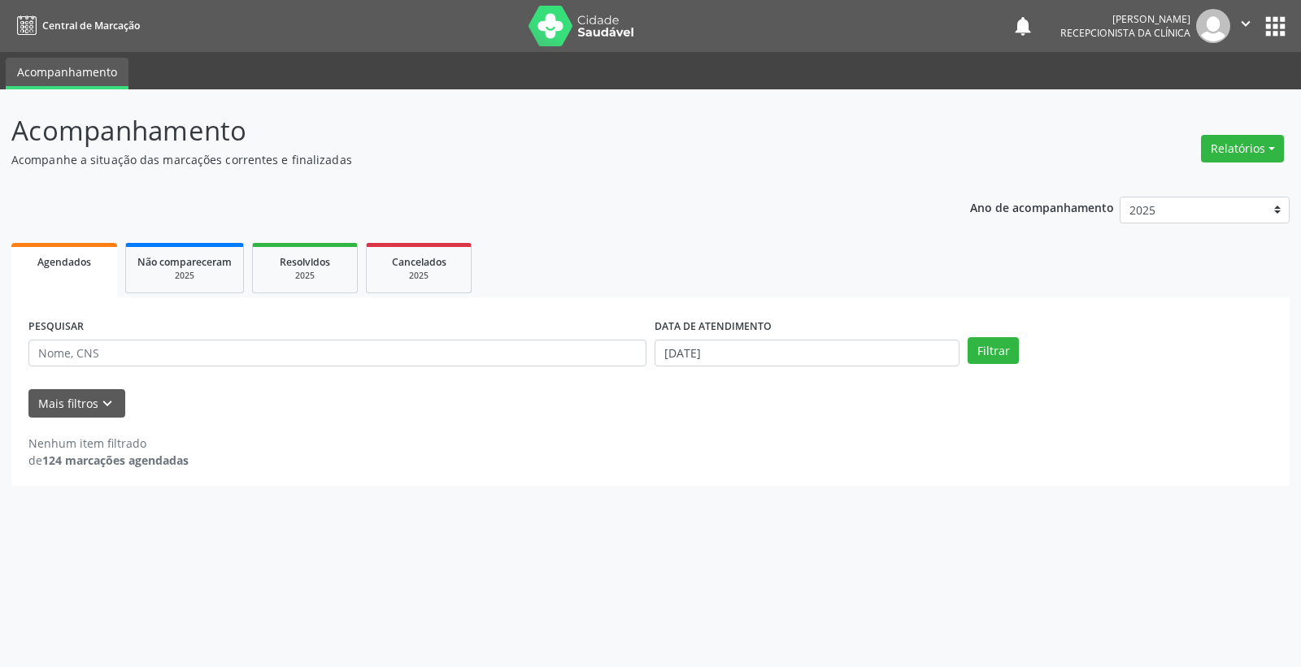
click at [376, 486] on div "Acompanhamento Acompanhe a situação das marcações correntes e finalizadas Relat…" at bounding box center [650, 378] width 1301 height 578
click at [706, 511] on div "Acompanhamento Acompanhe a situação das marcações correntes e finalizadas Relat…" at bounding box center [650, 378] width 1301 height 578
